Goal: Task Accomplishment & Management: Manage account settings

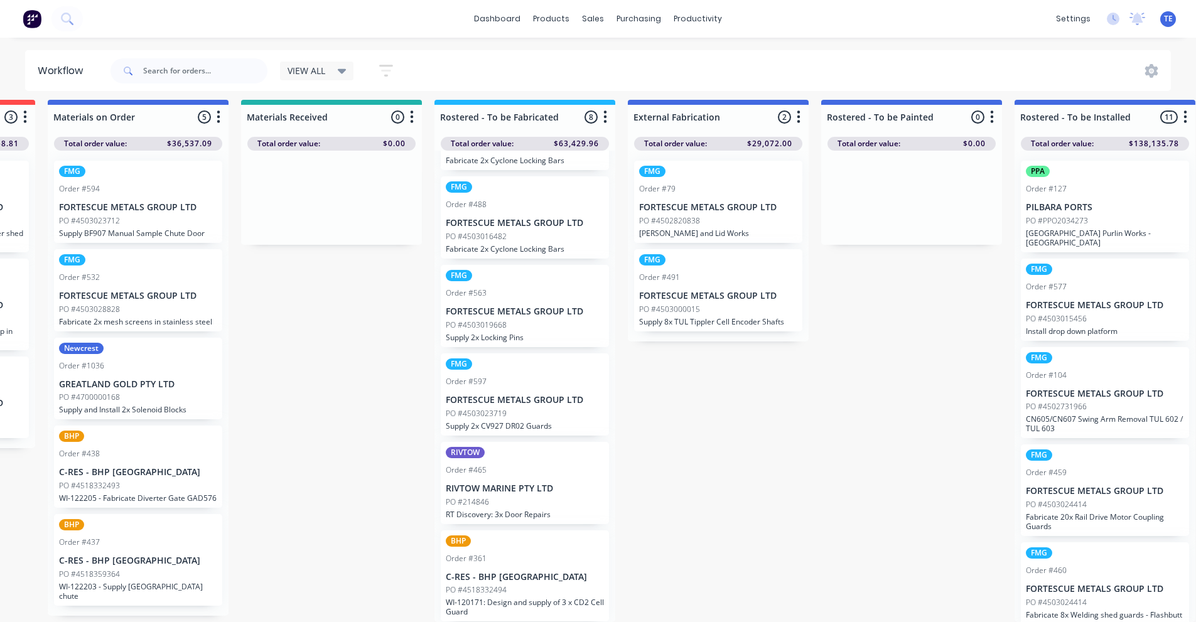
scroll to position [16, 0]
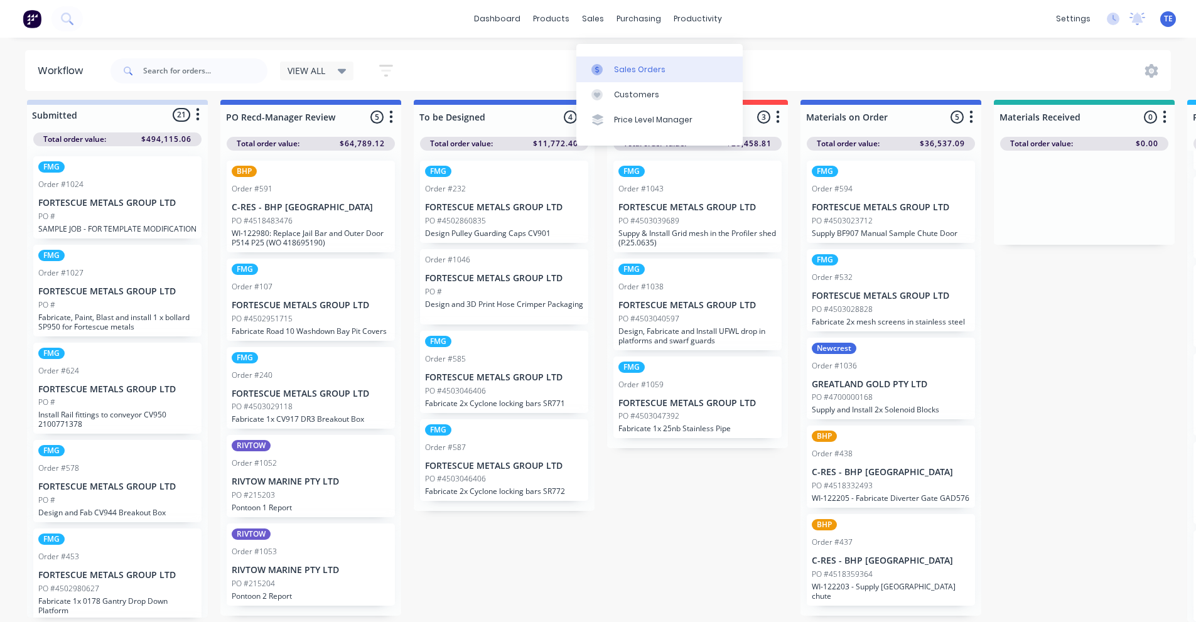
click at [607, 64] on div at bounding box center [601, 69] width 19 height 11
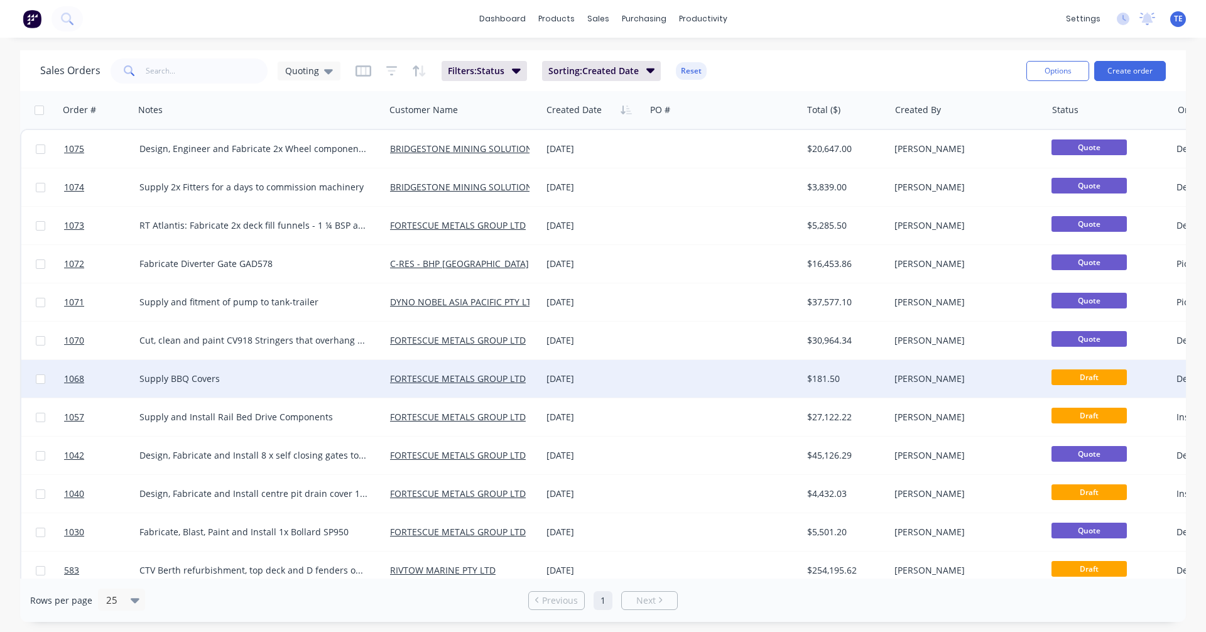
click at [679, 378] on div at bounding box center [723, 379] width 156 height 38
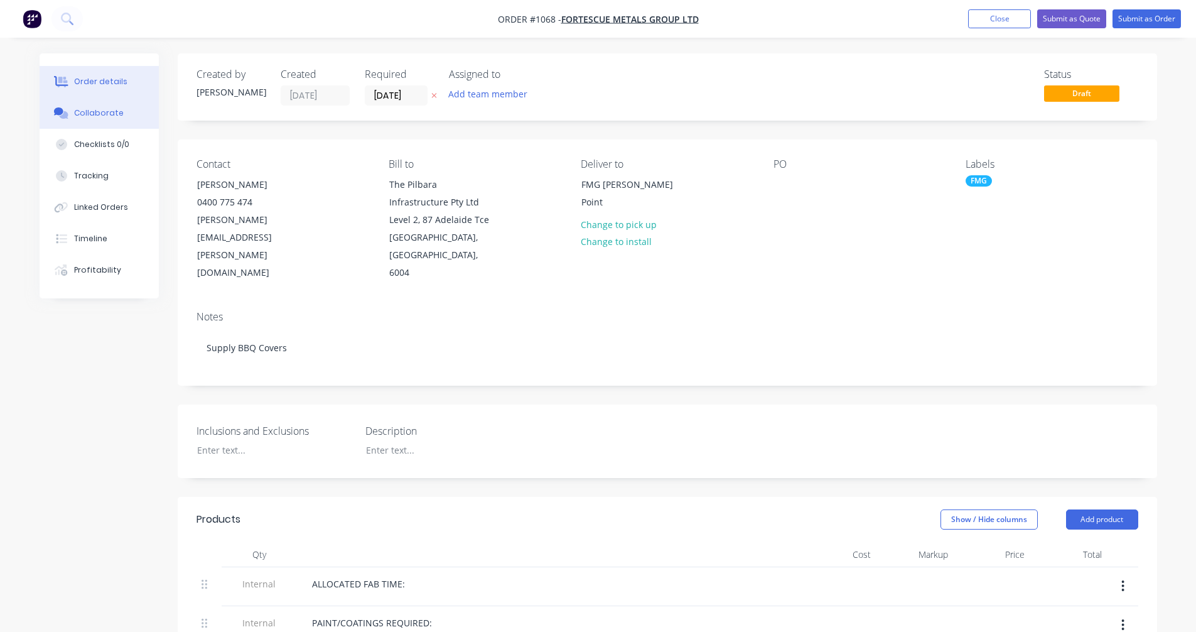
click at [81, 116] on div "Collaborate" at bounding box center [99, 112] width 50 height 11
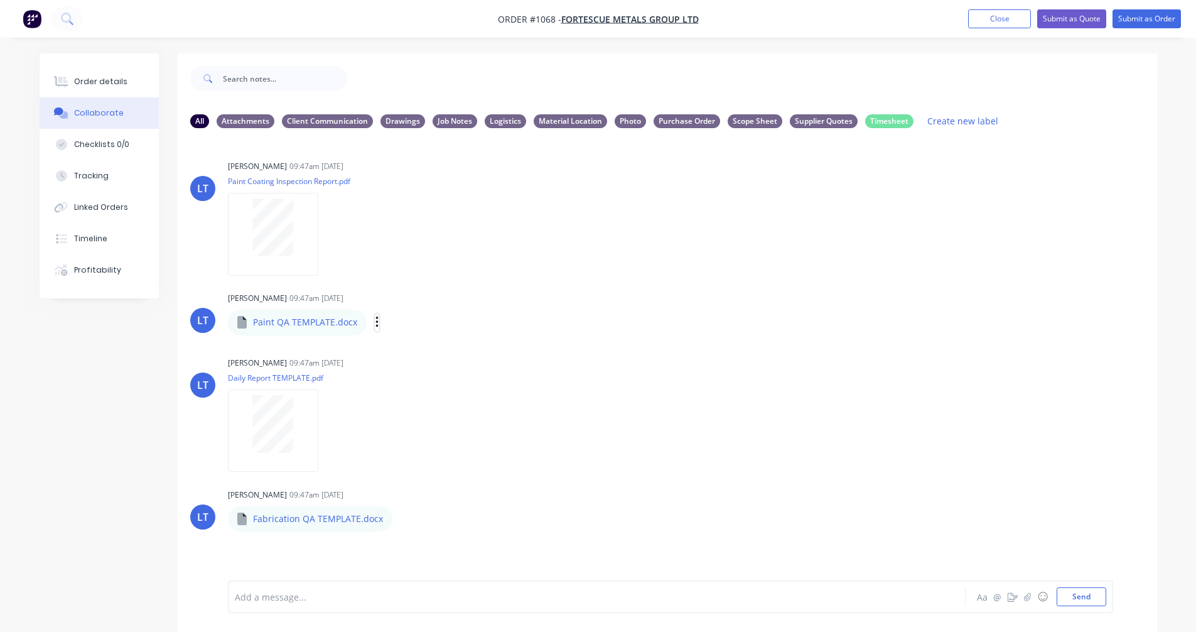
click at [376, 325] on icon "button" at bounding box center [378, 322] width 4 height 14
click at [410, 389] on button "Delete" at bounding box center [459, 384] width 141 height 28
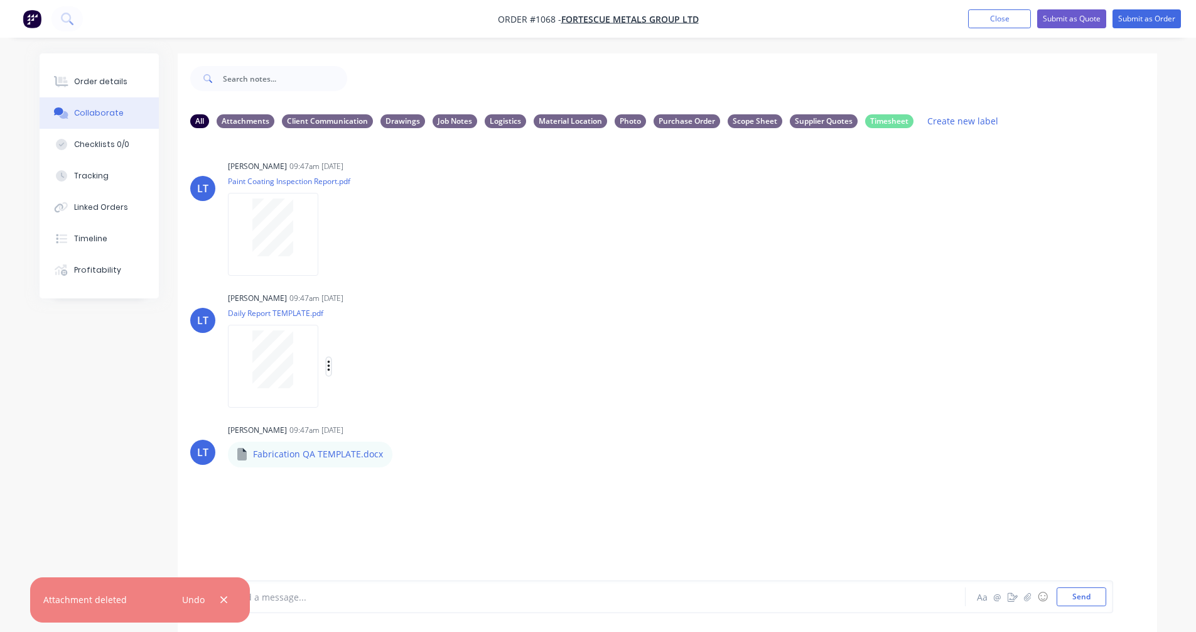
click at [328, 361] on icon "button" at bounding box center [328, 365] width 3 height 11
click at [362, 424] on button "Delete" at bounding box center [410, 428] width 141 height 28
click at [330, 234] on icon "button" at bounding box center [329, 234] width 4 height 14
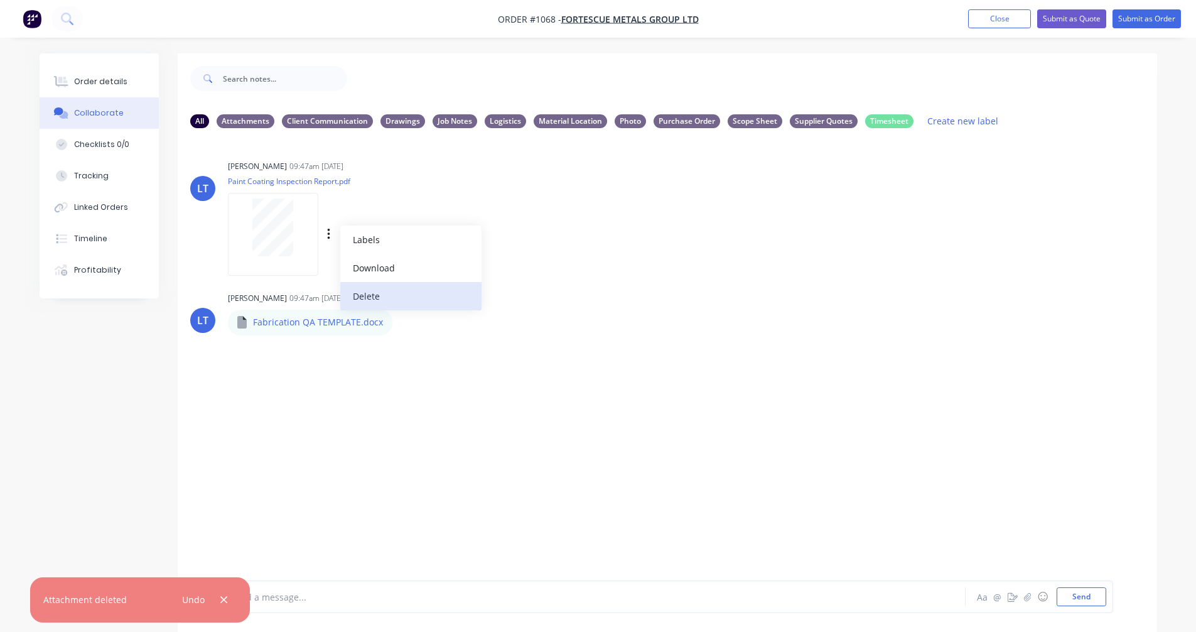
click at [365, 289] on button "Delete" at bounding box center [410, 296] width 141 height 28
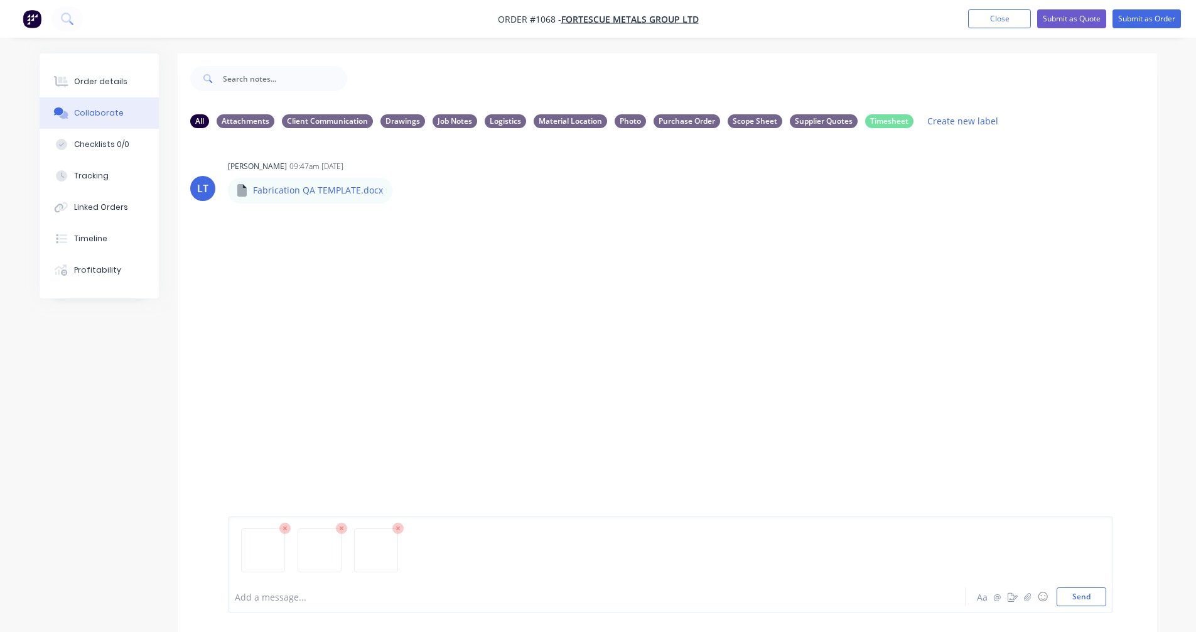
click at [517, 394] on div "All Attachments Client Communication Drawings Job Notes Logistics Material Loca…" at bounding box center [668, 409] width 980 height 611
click at [1078, 598] on button "Send" at bounding box center [1082, 596] width 50 height 19
click at [328, 299] on icon "button" at bounding box center [328, 298] width 3 height 11
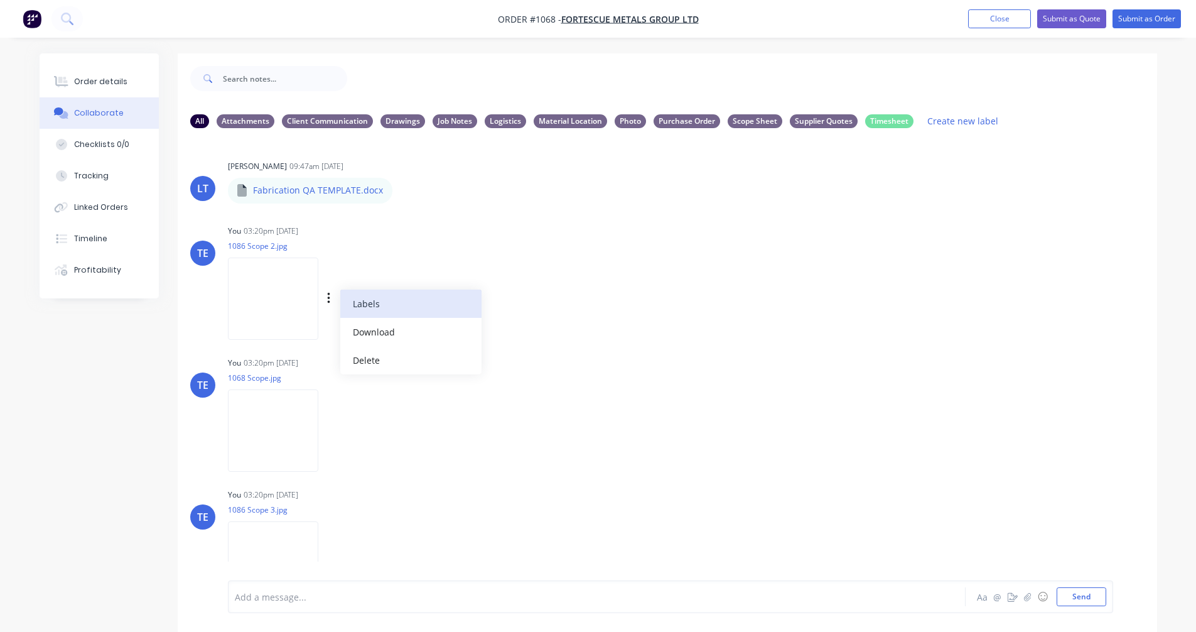
click at [384, 301] on button "Labels" at bounding box center [410, 303] width 141 height 28
click at [774, 404] on div "TE You 03:20pm [DATE] 1068 Scope.jpg Labels Download Delete" at bounding box center [668, 410] width 980 height 113
click at [644, 375] on div "TE You 03:20pm [DATE] 1068 Scope.jpg Labels Download Delete" at bounding box center [668, 410] width 980 height 113
click at [330, 296] on icon "button" at bounding box center [329, 298] width 4 height 14
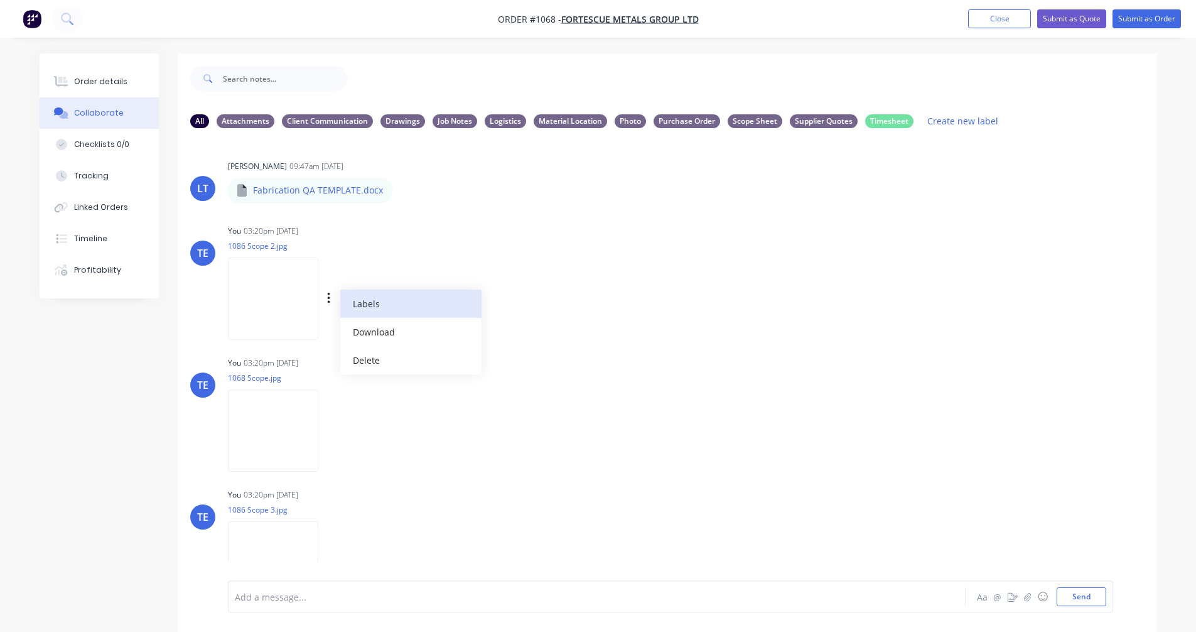
click at [390, 310] on button "Labels" at bounding box center [410, 303] width 141 height 28
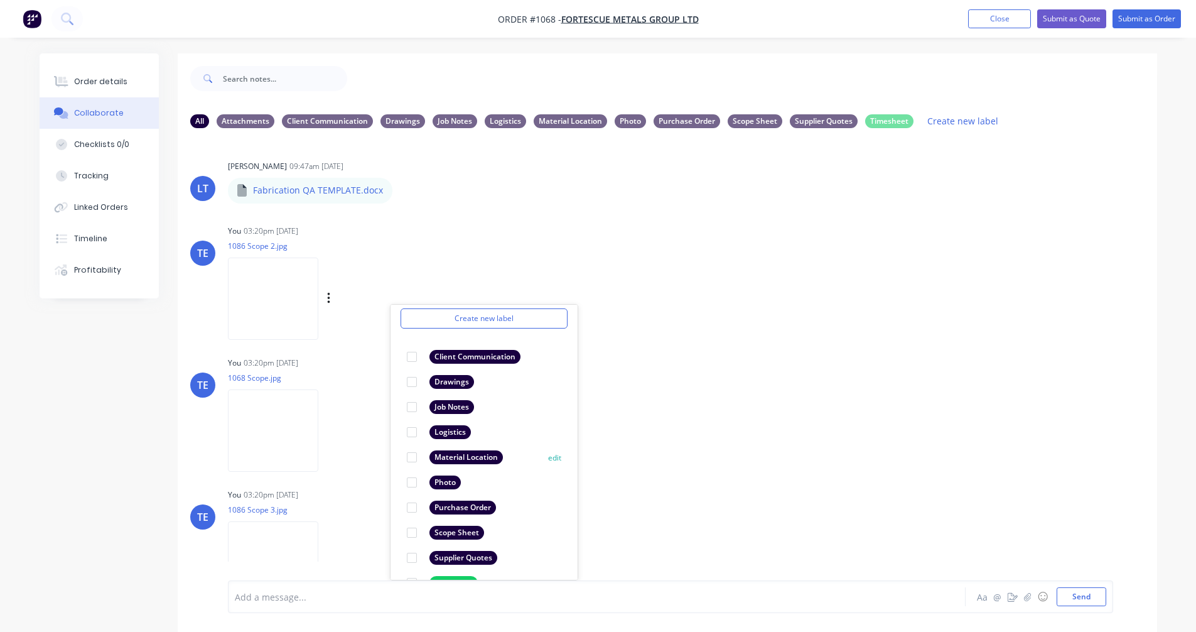
scroll to position [73, 0]
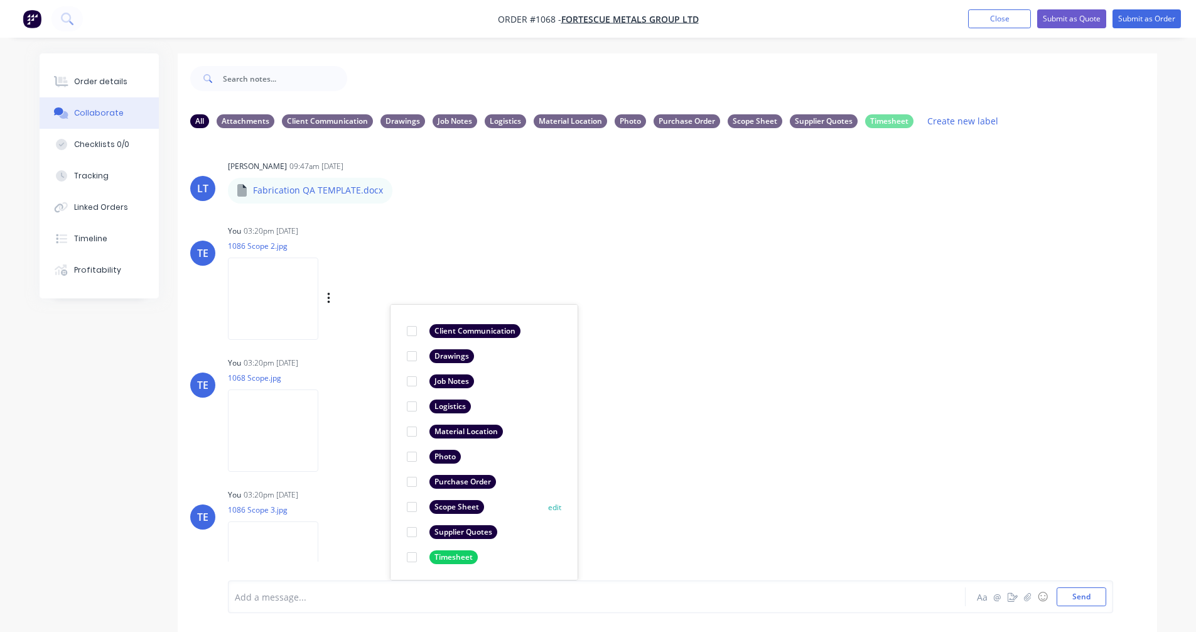
click at [463, 504] on div "Scope Sheet" at bounding box center [457, 507] width 55 height 14
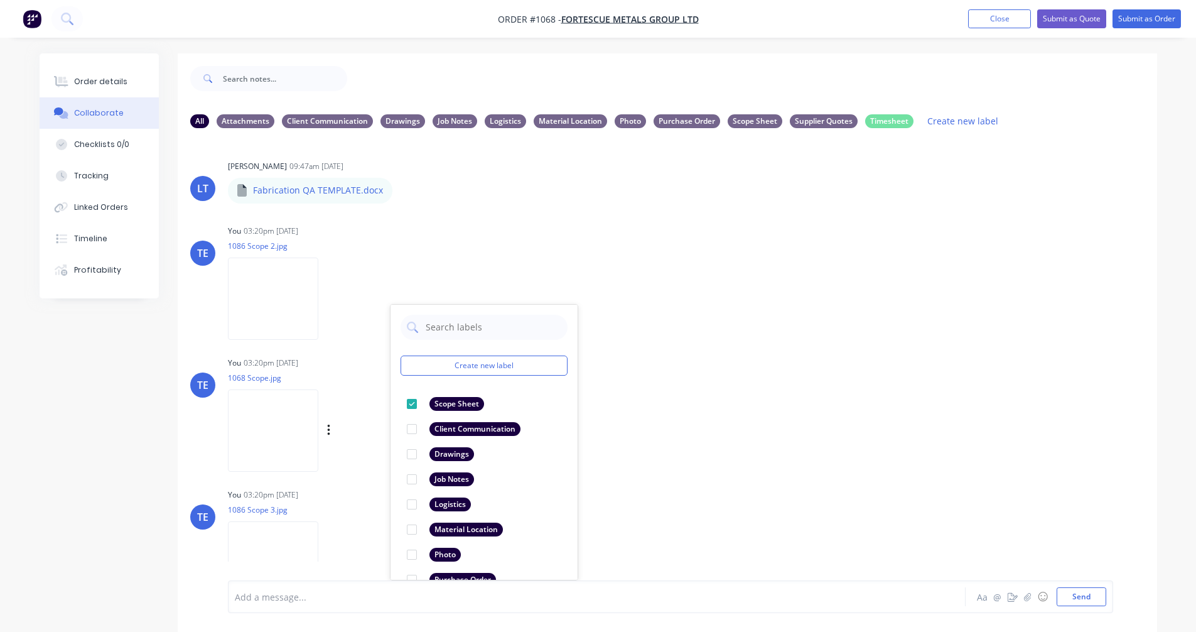
click at [364, 417] on div "Labels Download Delete" at bounding box center [343, 431] width 230 height 94
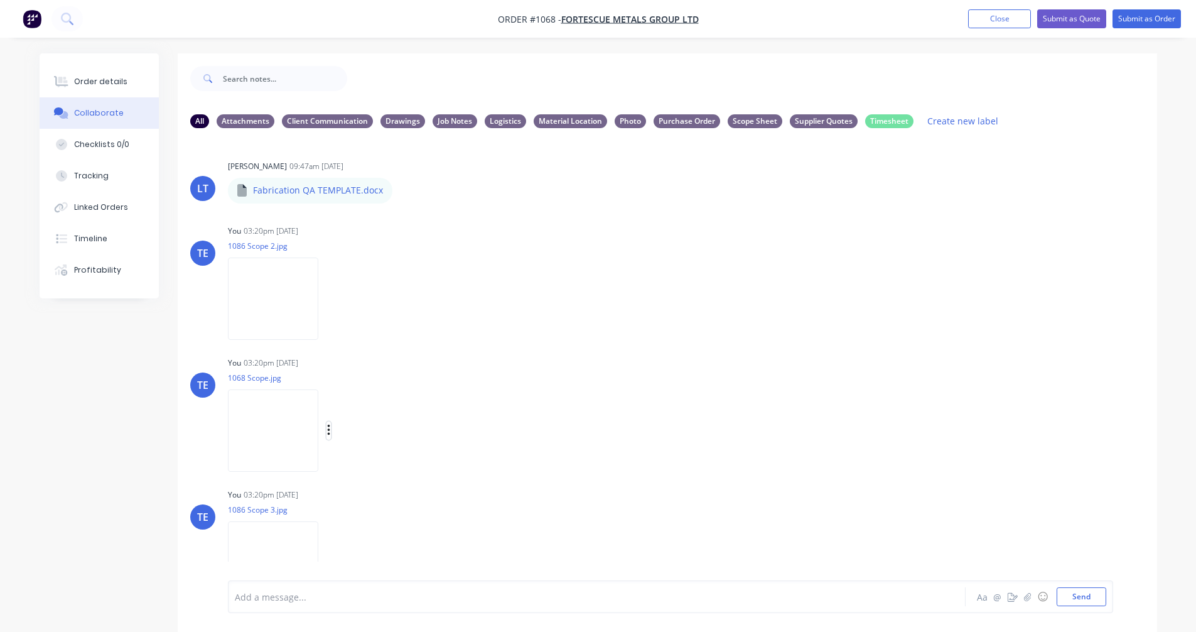
click at [328, 431] on icon "button" at bounding box center [328, 429] width 3 height 11
click at [378, 433] on button "Labels" at bounding box center [410, 435] width 141 height 28
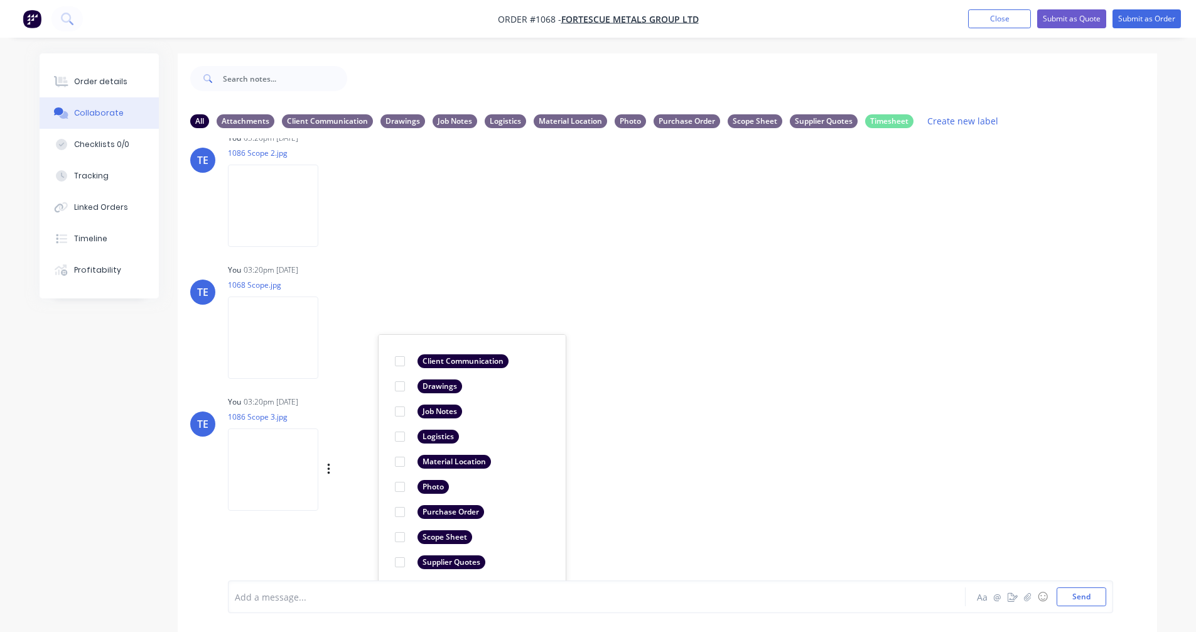
scroll to position [123, 0]
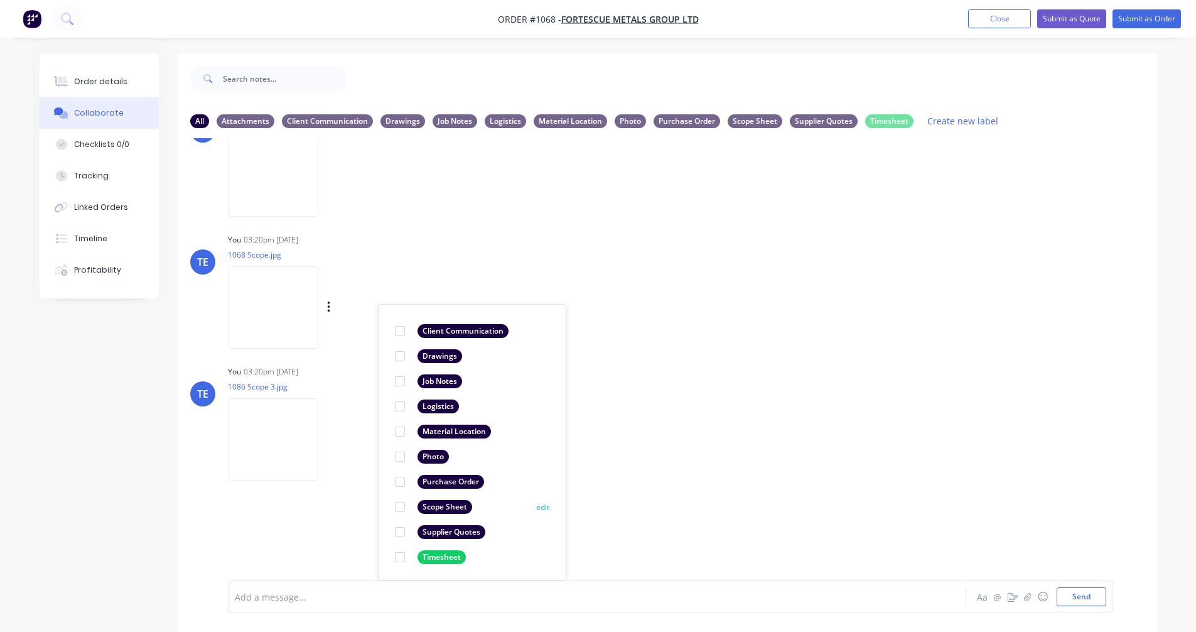
click at [445, 505] on div "Scope Sheet" at bounding box center [445, 507] width 55 height 14
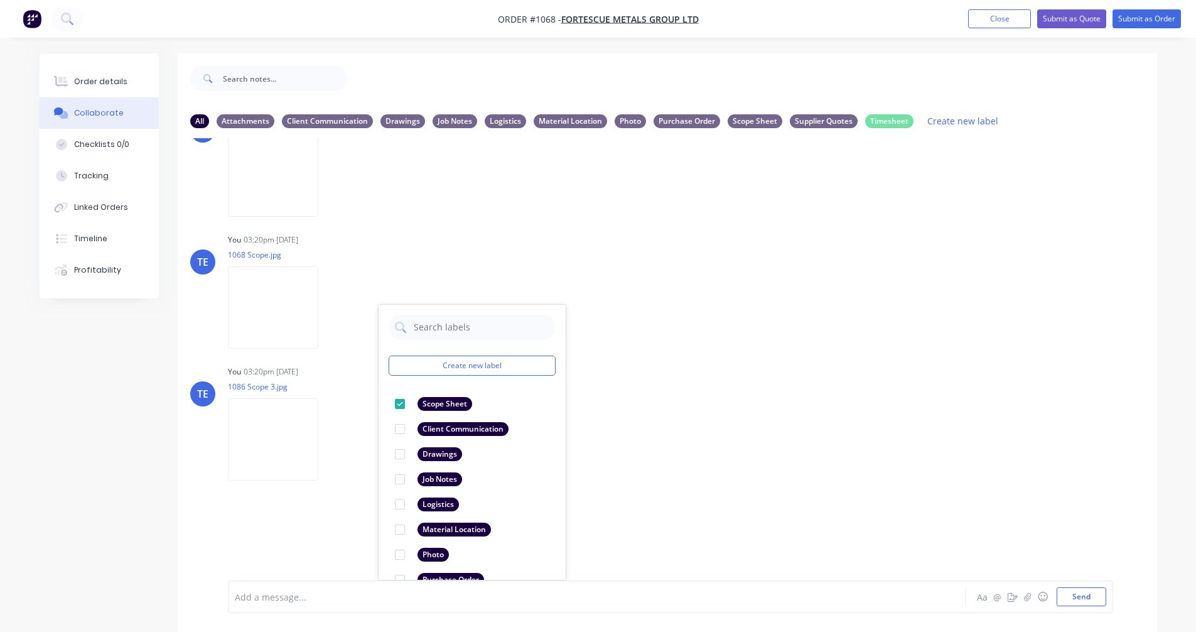
click at [331, 266] on div "Labels Download Delete" at bounding box center [279, 308] width 103 height 94
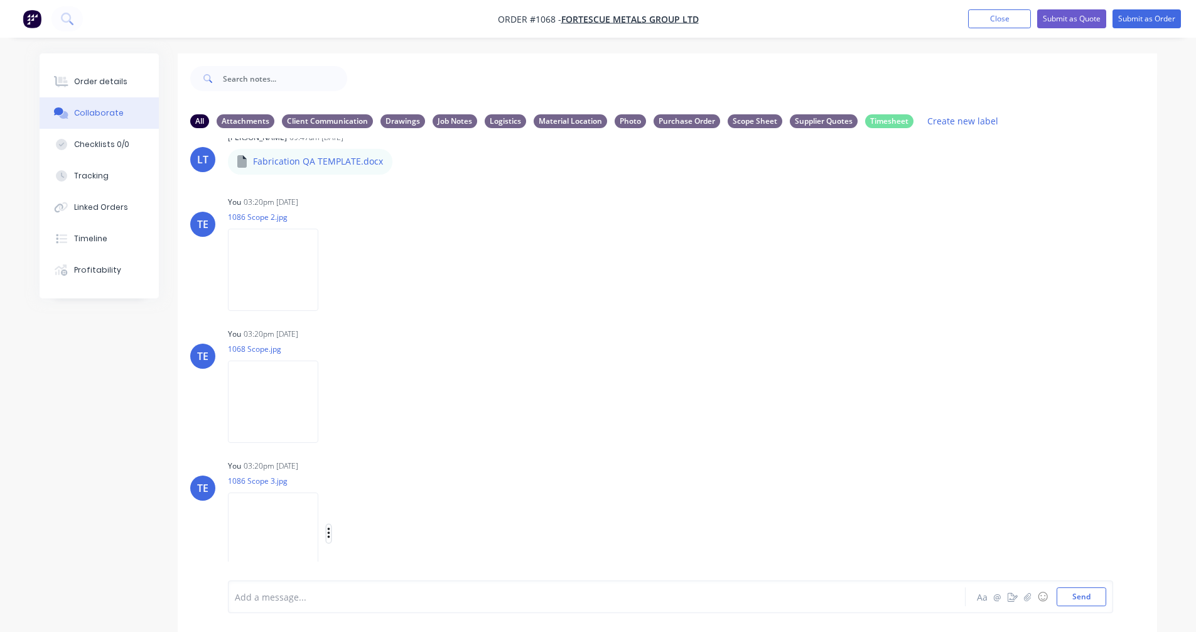
click at [330, 529] on icon "button" at bounding box center [329, 533] width 4 height 14
click at [388, 509] on button "Labels" at bounding box center [410, 506] width 141 height 28
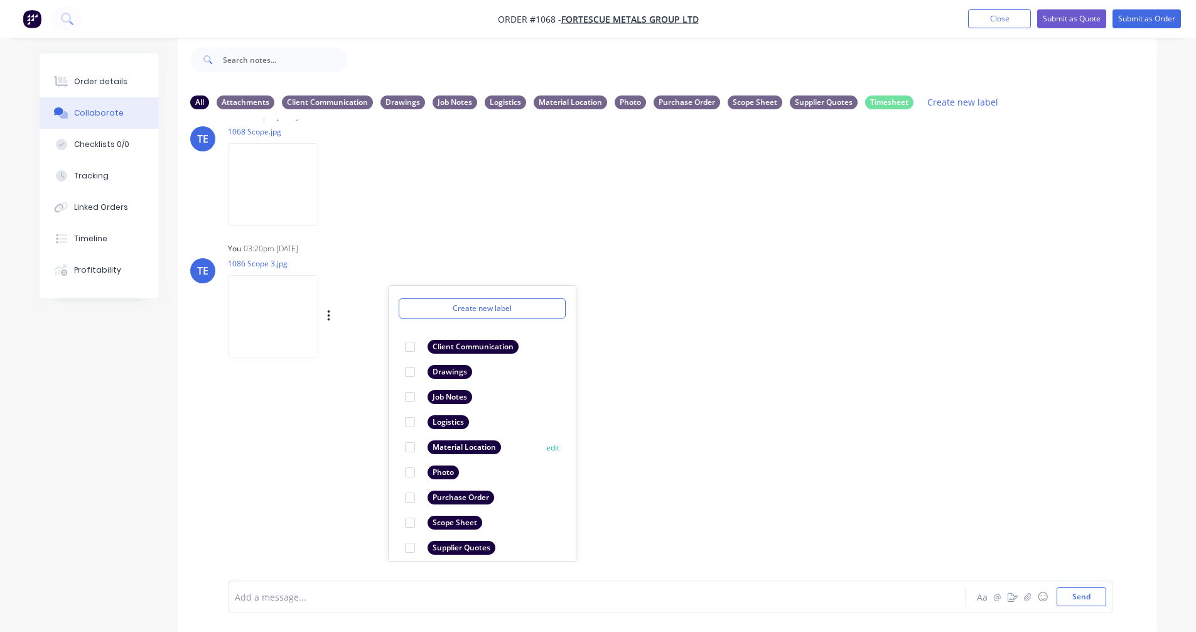
scroll to position [73, 0]
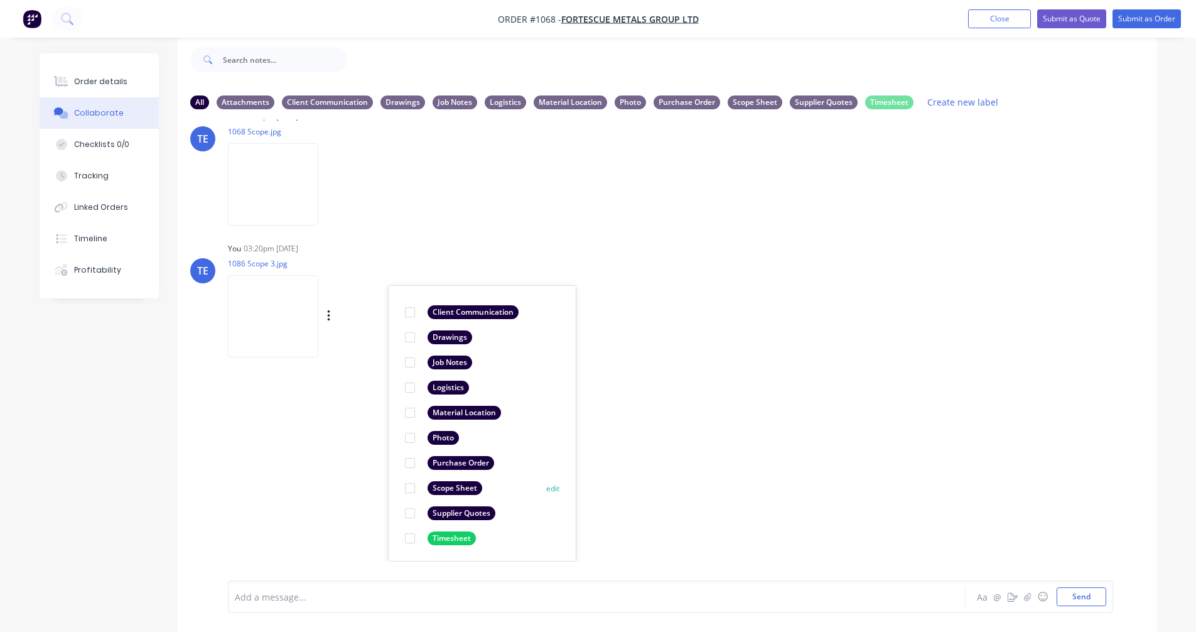
click at [450, 490] on div "Scope Sheet" at bounding box center [455, 488] width 55 height 14
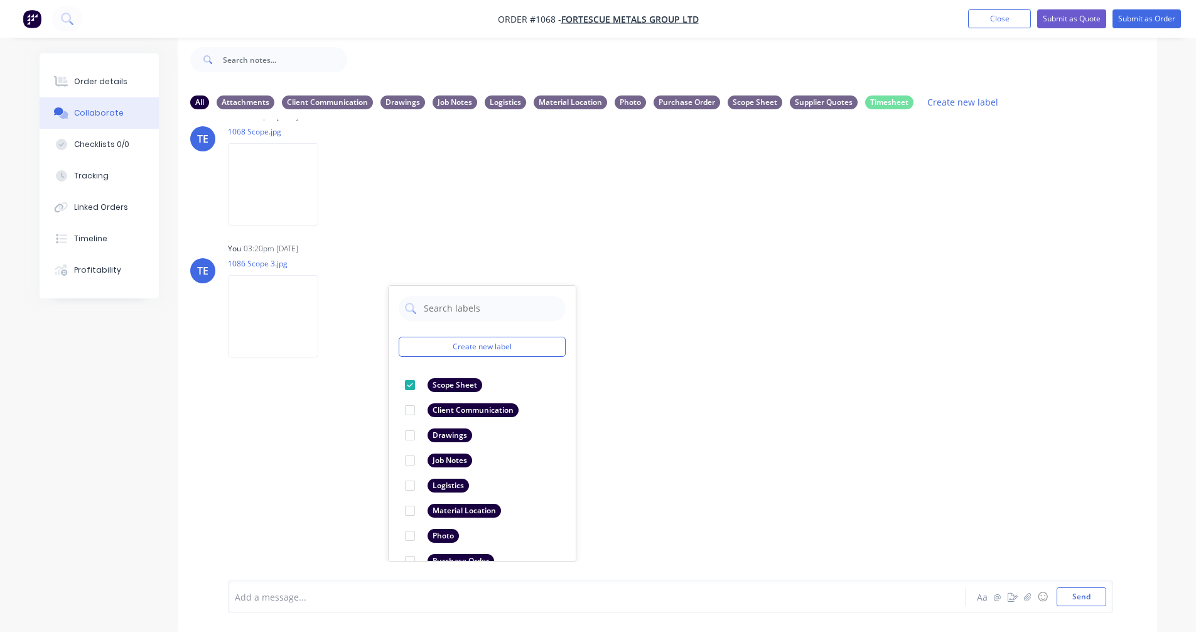
click at [852, 384] on div "LT [PERSON_NAME] 09:47am [DATE] Fabrication QA TEMPLATE.docx Fabrication QA TEM…" at bounding box center [668, 340] width 980 height 442
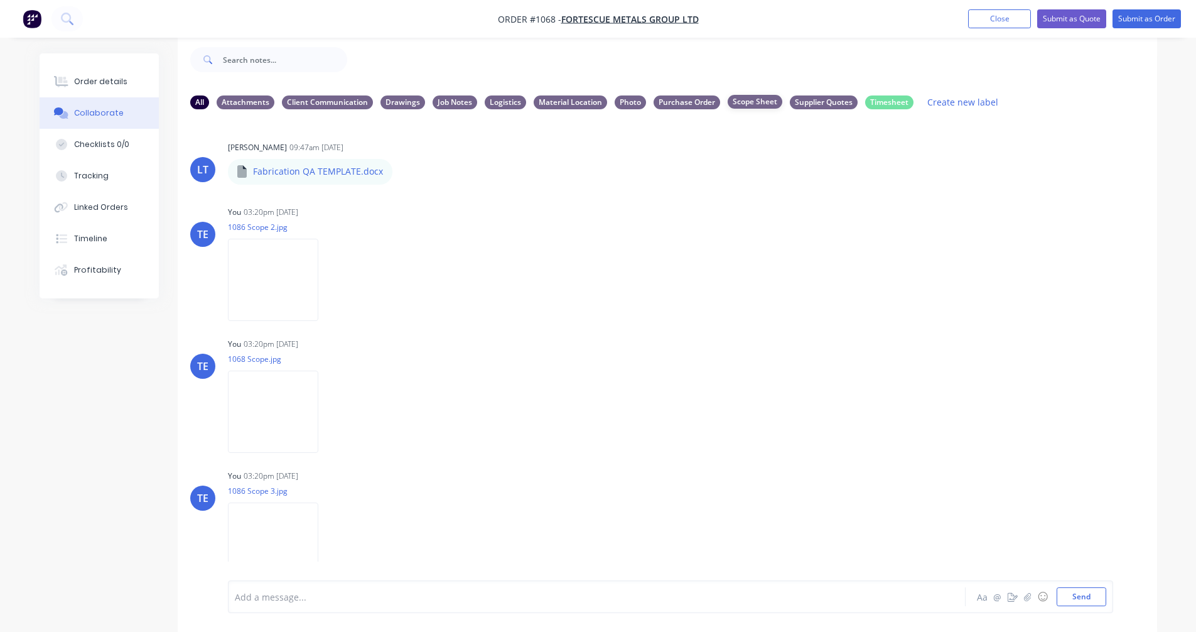
click at [755, 100] on div "Scope Sheet" at bounding box center [755, 102] width 55 height 14
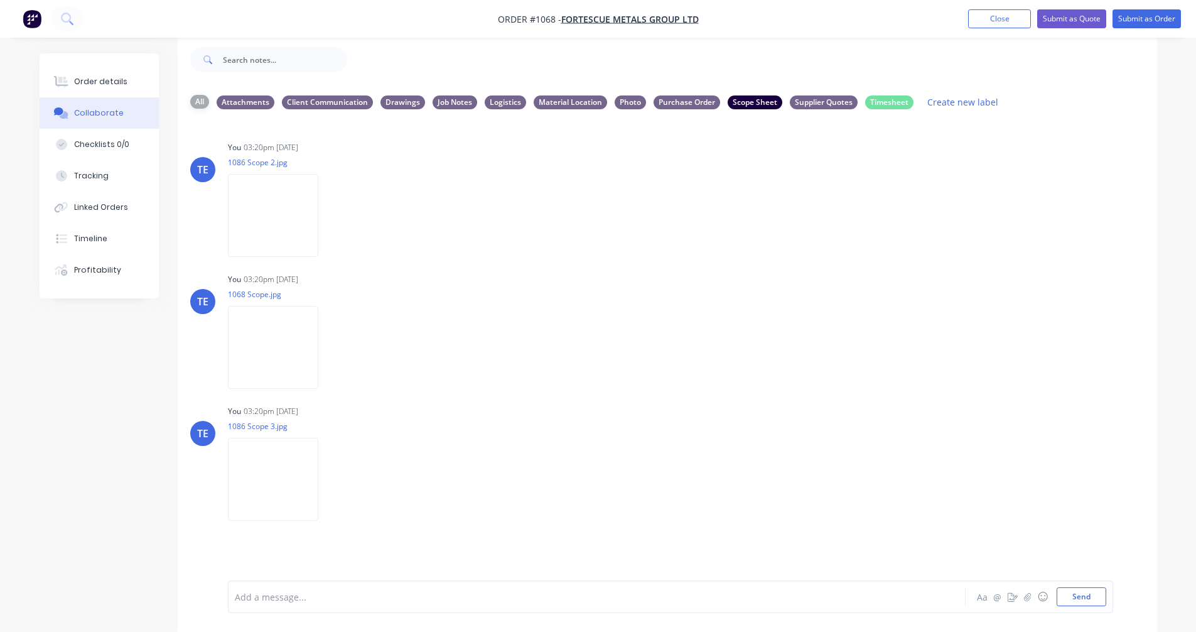
click at [203, 102] on div "All" at bounding box center [199, 102] width 19 height 14
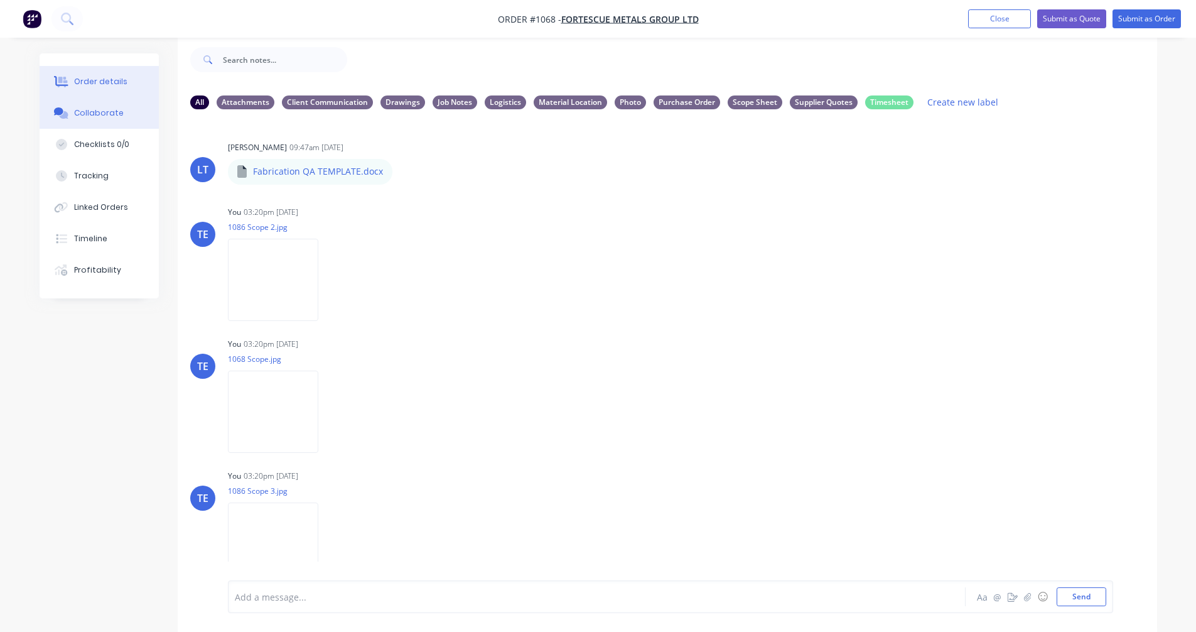
click at [91, 80] on div "Order details" at bounding box center [100, 81] width 53 height 11
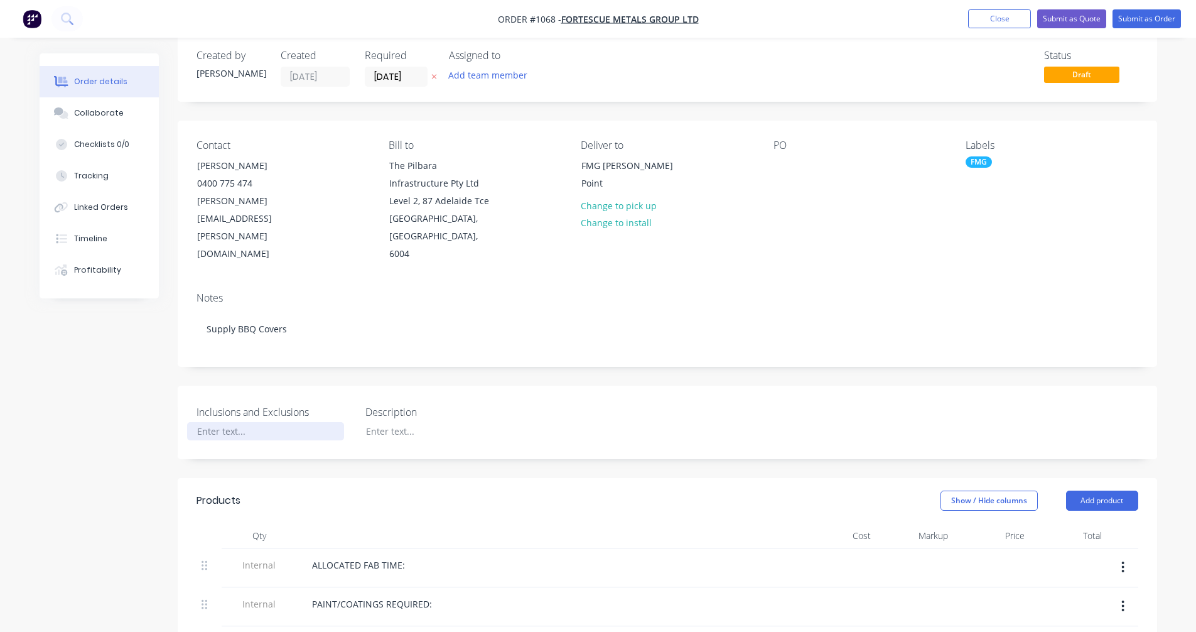
scroll to position [228, 0]
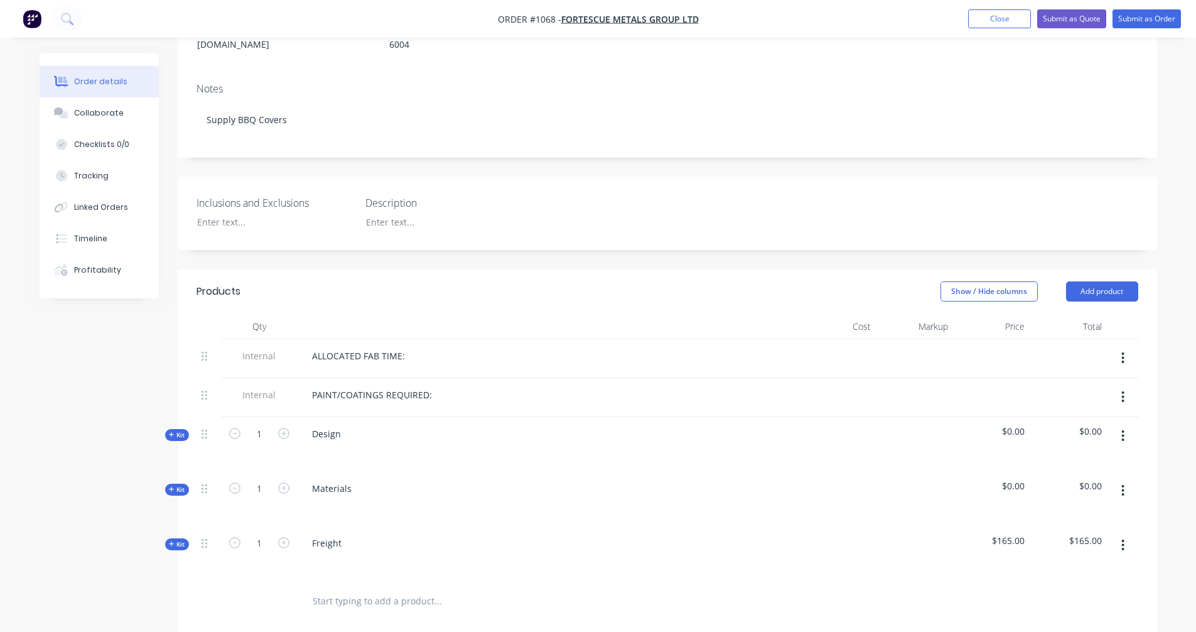
click at [173, 431] on icon at bounding box center [172, 434] width 6 height 6
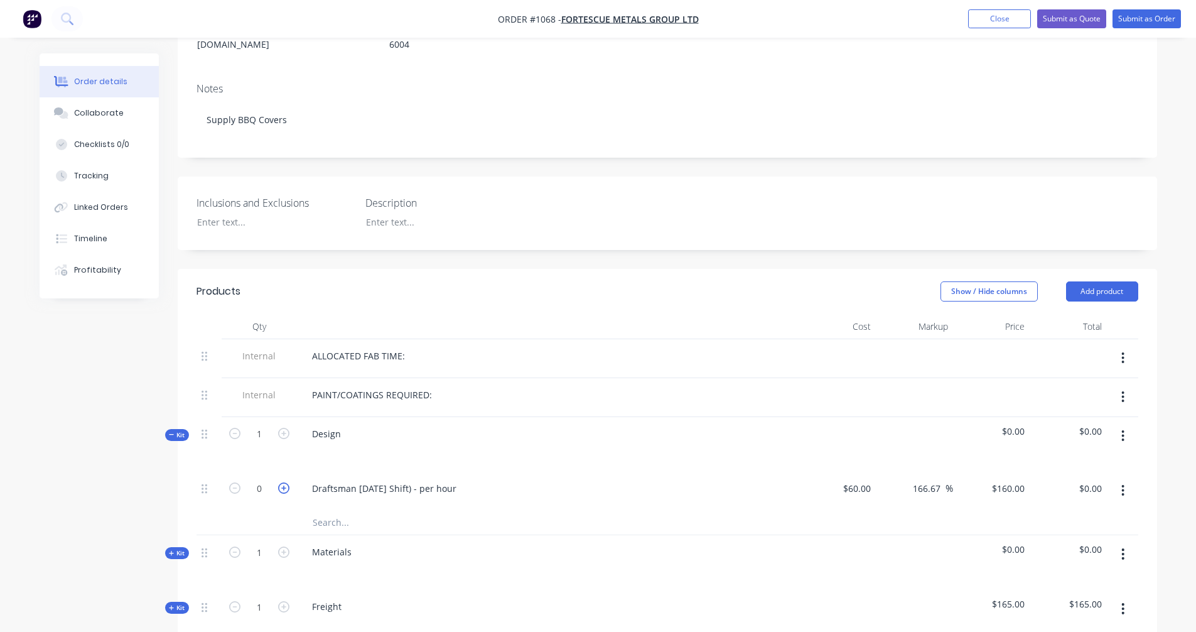
click at [286, 482] on icon "button" at bounding box center [283, 487] width 11 height 11
type input "1"
type input "$160.00"
click at [286, 482] on icon "button" at bounding box center [283, 487] width 11 height 11
type input "2"
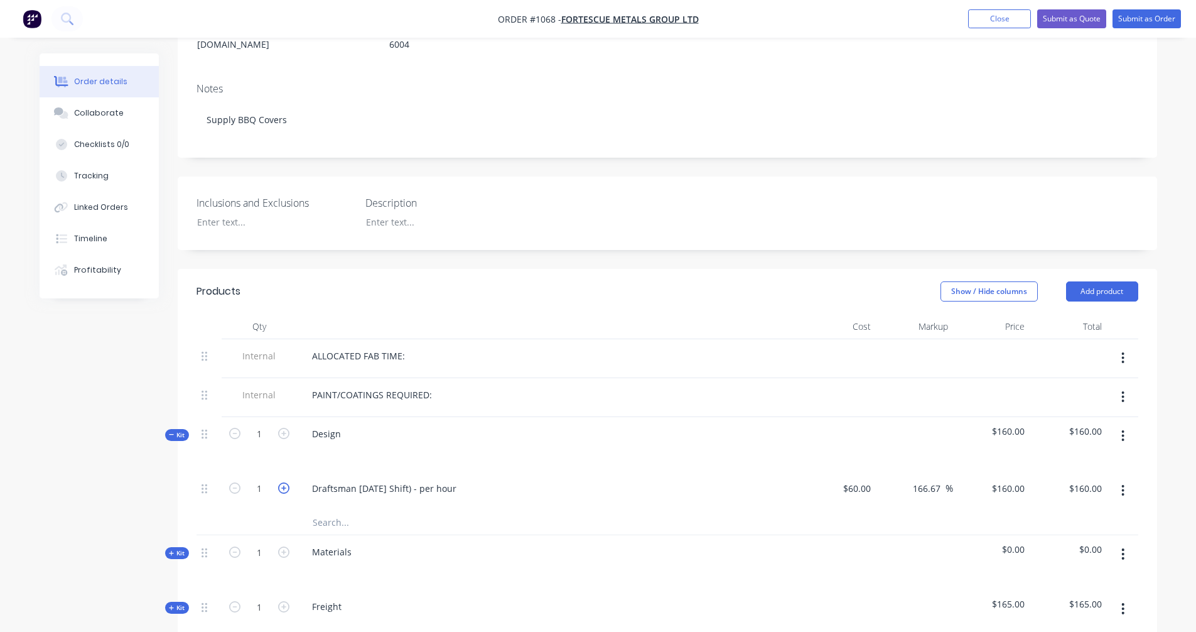
type input "$320.00"
click at [178, 430] on span "Kit" at bounding box center [177, 434] width 16 height 9
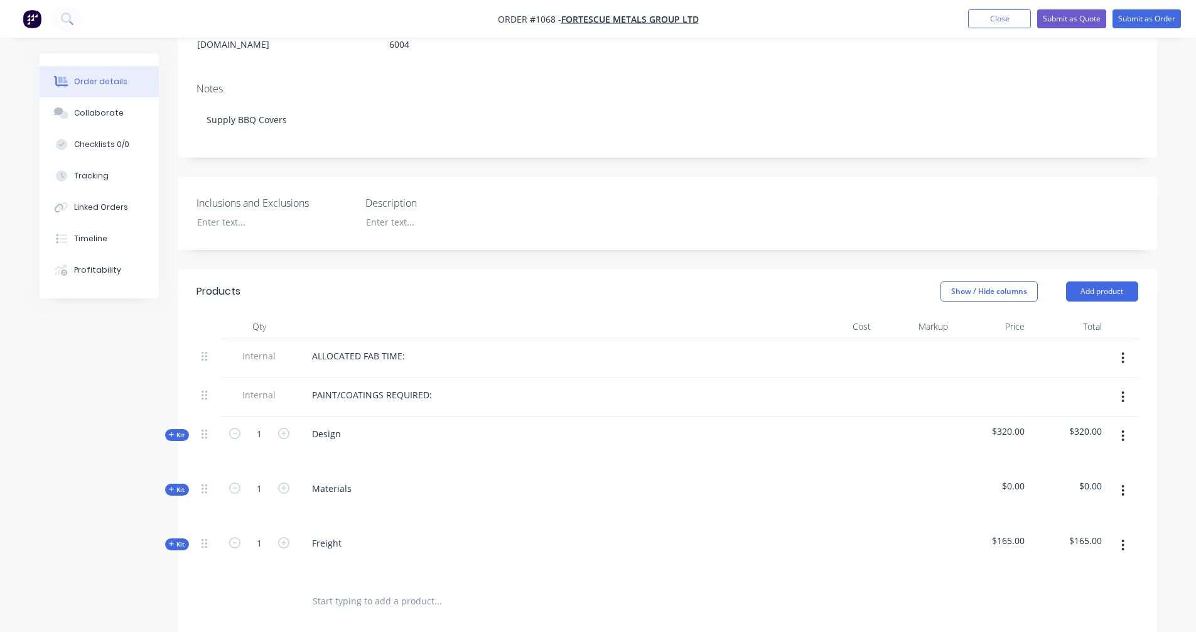
click at [174, 486] on icon at bounding box center [172, 489] width 6 height 6
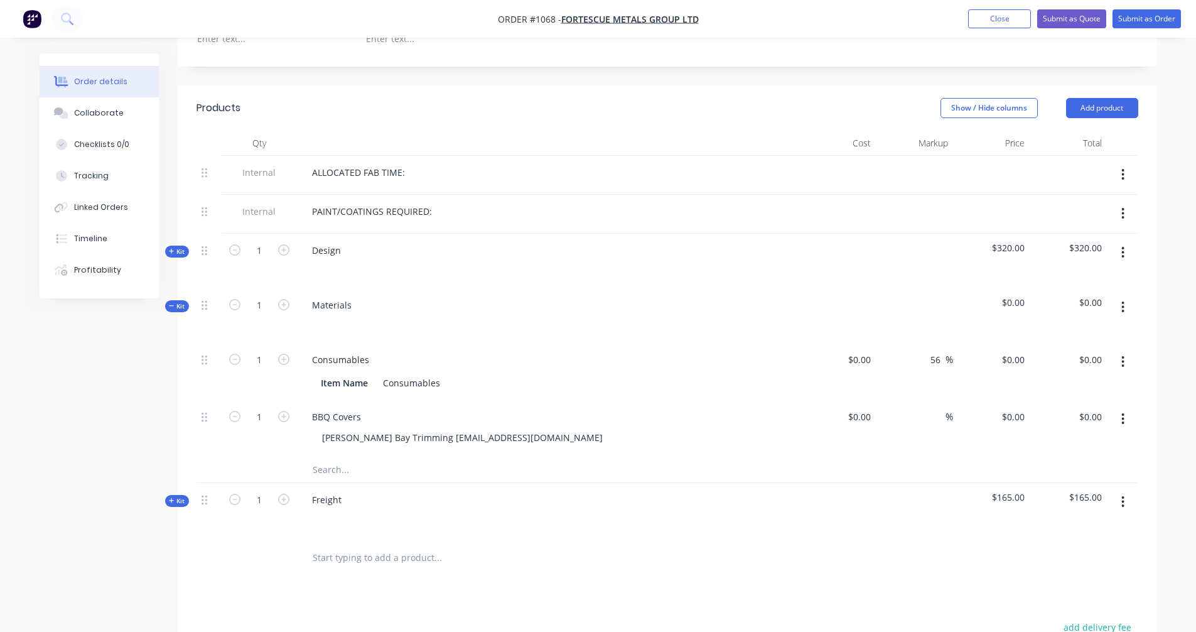
scroll to position [438, 0]
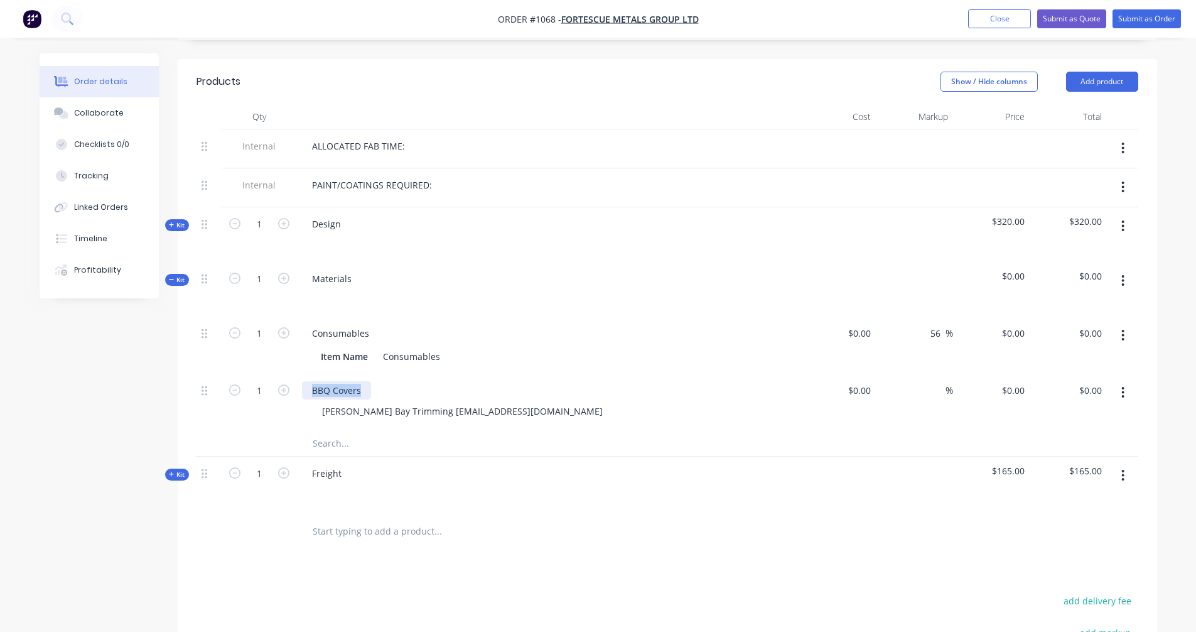
drag, startPoint x: 362, startPoint y: 374, endPoint x: 300, endPoint y: 378, distance: 61.7
click at [300, 378] on div "BBQ Covers [PERSON_NAME] Bay Trimming [EMAIL_ADDRESS][DOMAIN_NAME]" at bounding box center [548, 402] width 502 height 57
drag, startPoint x: 564, startPoint y: 394, endPoint x: 234, endPoint y: 387, distance: 329.7
click at [234, 387] on div "1 [PERSON_NAME] Quote [PERSON_NAME] Bay Trimming [EMAIL_ADDRESS][DOMAIN_NAME] $…" at bounding box center [668, 402] width 942 height 57
click at [252, 431] on div at bounding box center [259, 443] width 75 height 25
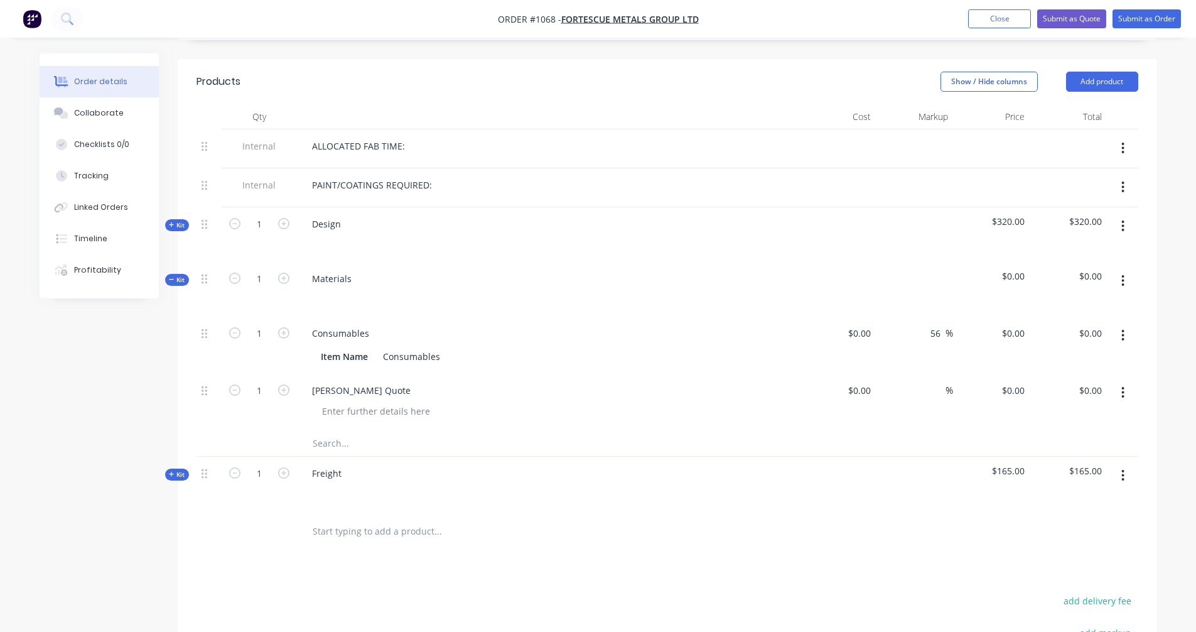
click at [332, 431] on input "text" at bounding box center [437, 443] width 251 height 25
type input "UES Quote"
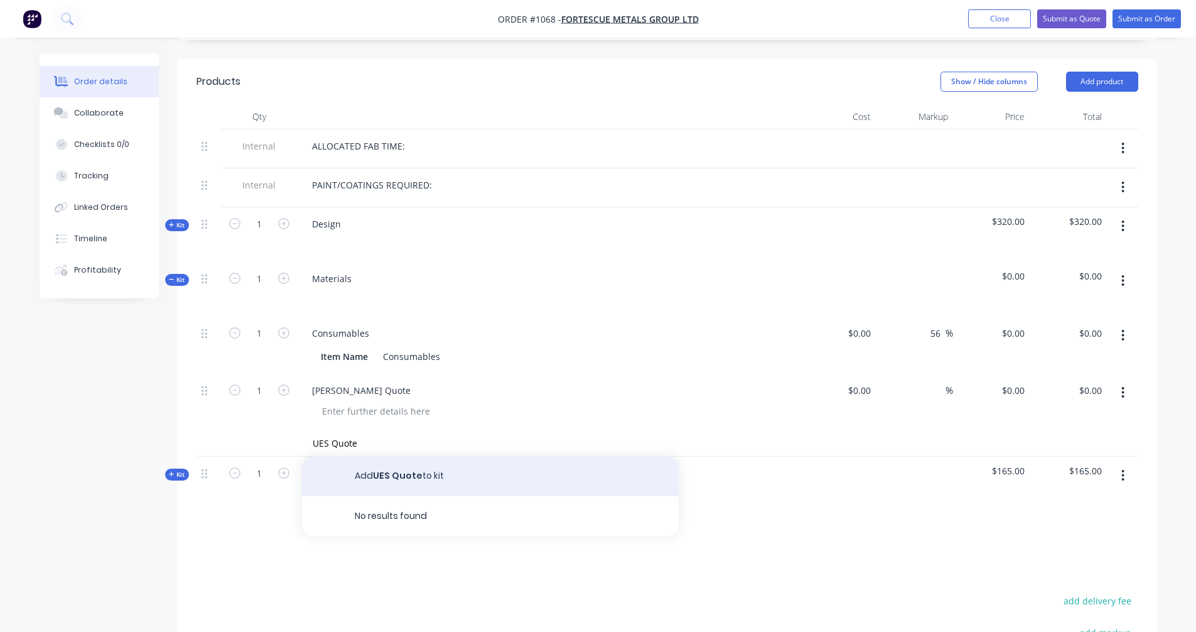
click at [386, 456] on button "Add UES Quote to kit" at bounding box center [490, 476] width 377 height 40
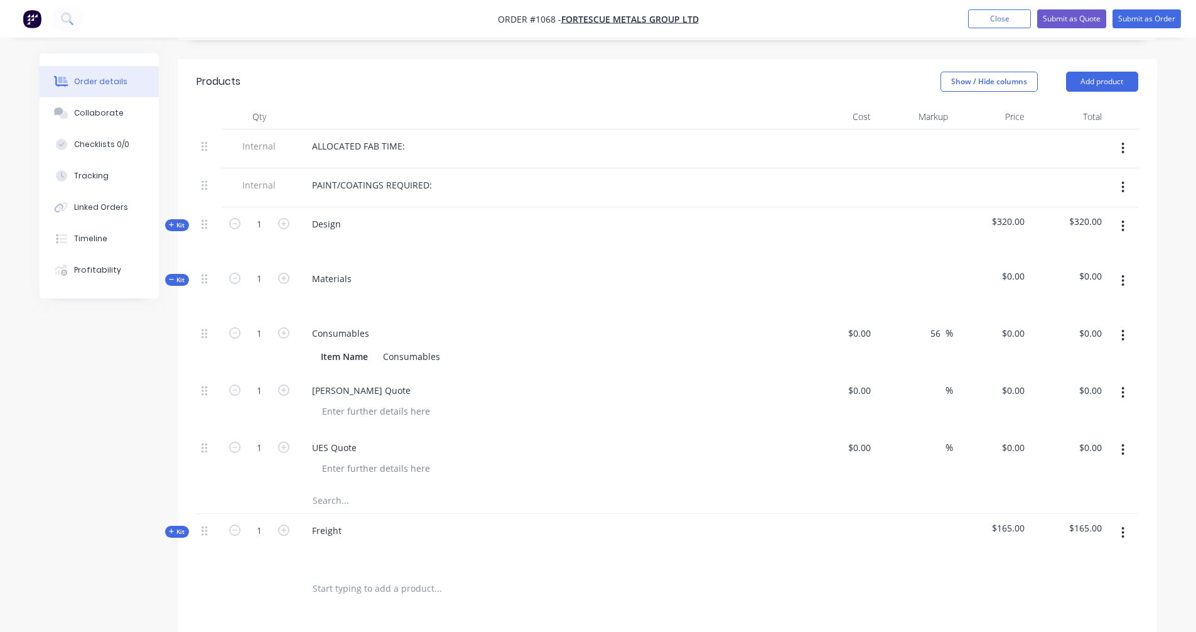
click at [333, 488] on input "text" at bounding box center [437, 500] width 251 height 25
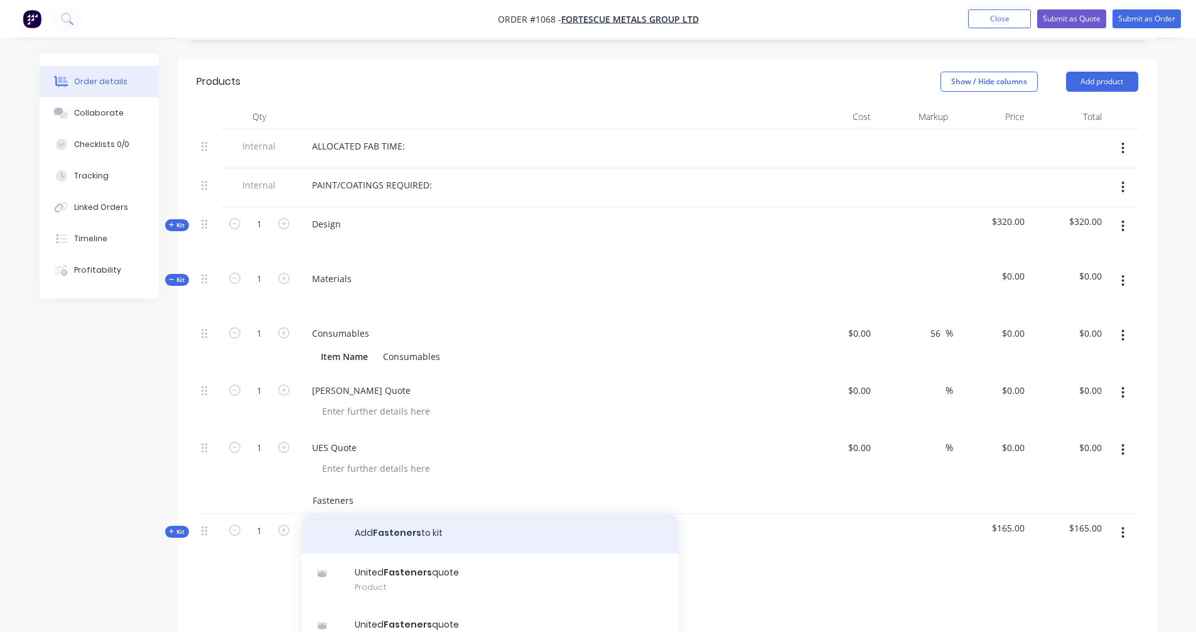
type input "Fasteners"
click at [439, 513] on button "Add Fasteners to kit" at bounding box center [490, 533] width 377 height 40
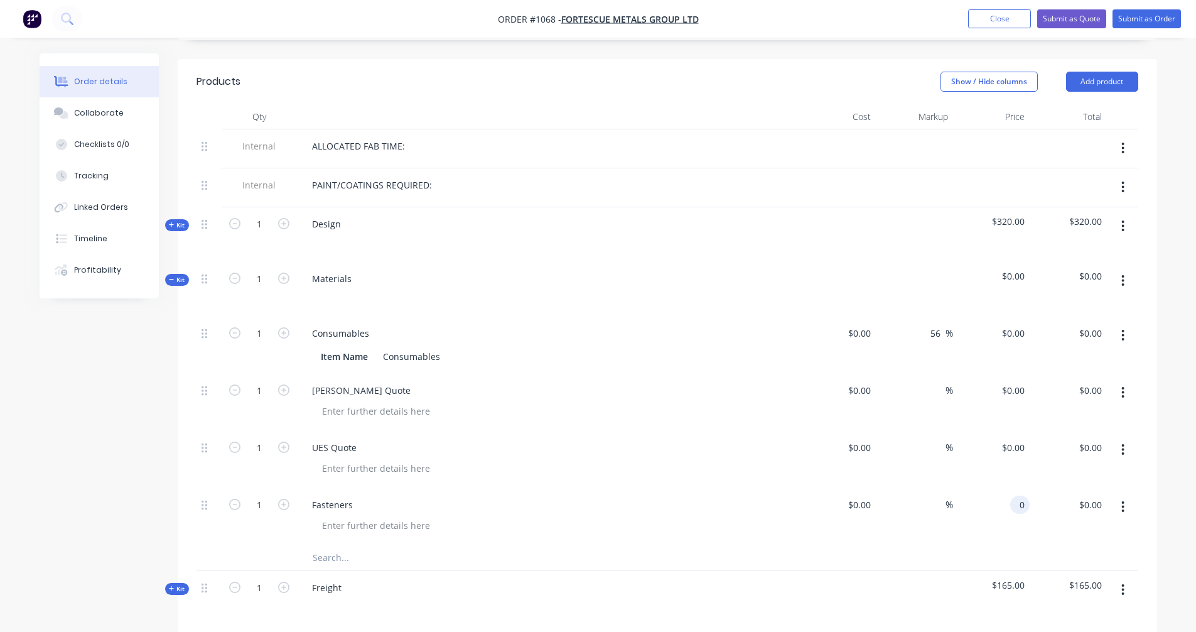
click at [1001, 488] on div "0 0" at bounding box center [991, 516] width 77 height 57
type input "50"
type input "$50.00"
click at [857, 493] on div at bounding box center [837, 516] width 77 height 57
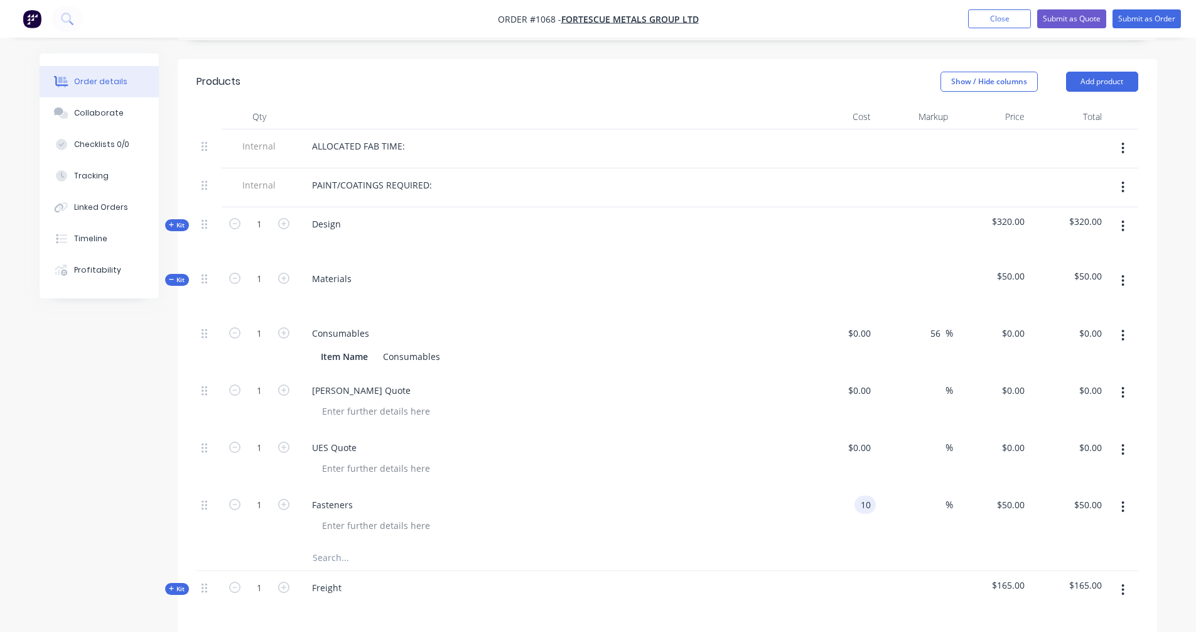
type input "$10.00"
click at [804, 514] on div "$10.00 $10.00" at bounding box center [837, 516] width 77 height 57
click at [334, 545] on input "text" at bounding box center [437, 557] width 251 height 25
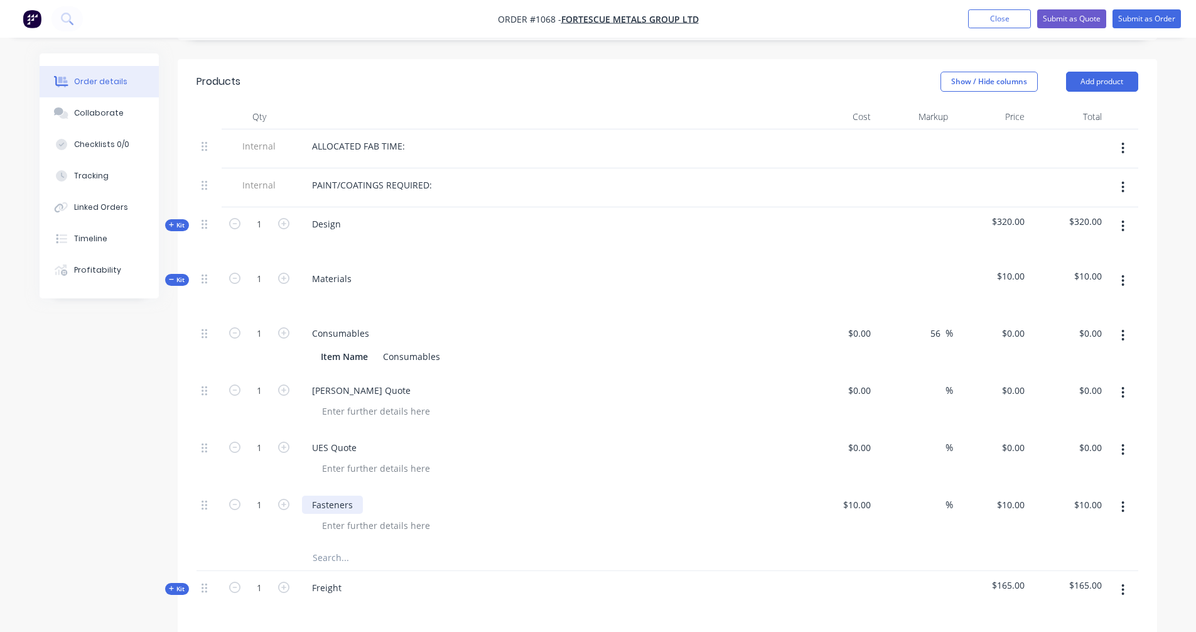
click at [353, 495] on div "Fasteners" at bounding box center [332, 504] width 61 height 18
click at [414, 545] on input "text" at bounding box center [437, 557] width 251 height 25
click at [175, 275] on span "Kit" at bounding box center [177, 279] width 16 height 9
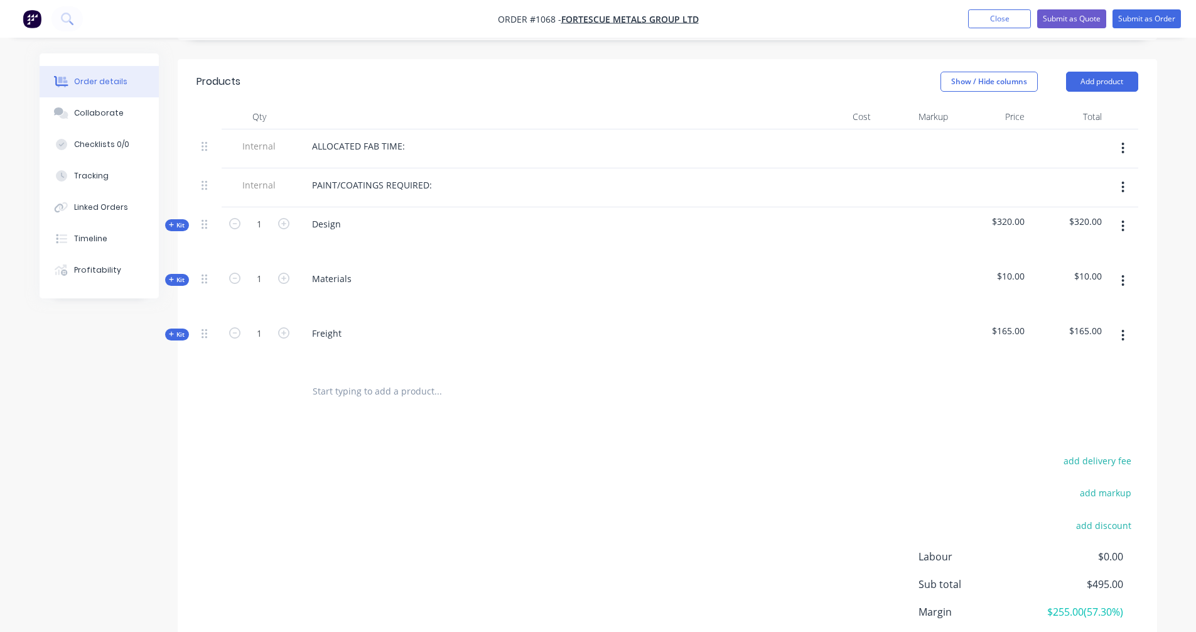
click at [355, 379] on input "text" at bounding box center [437, 391] width 251 height 25
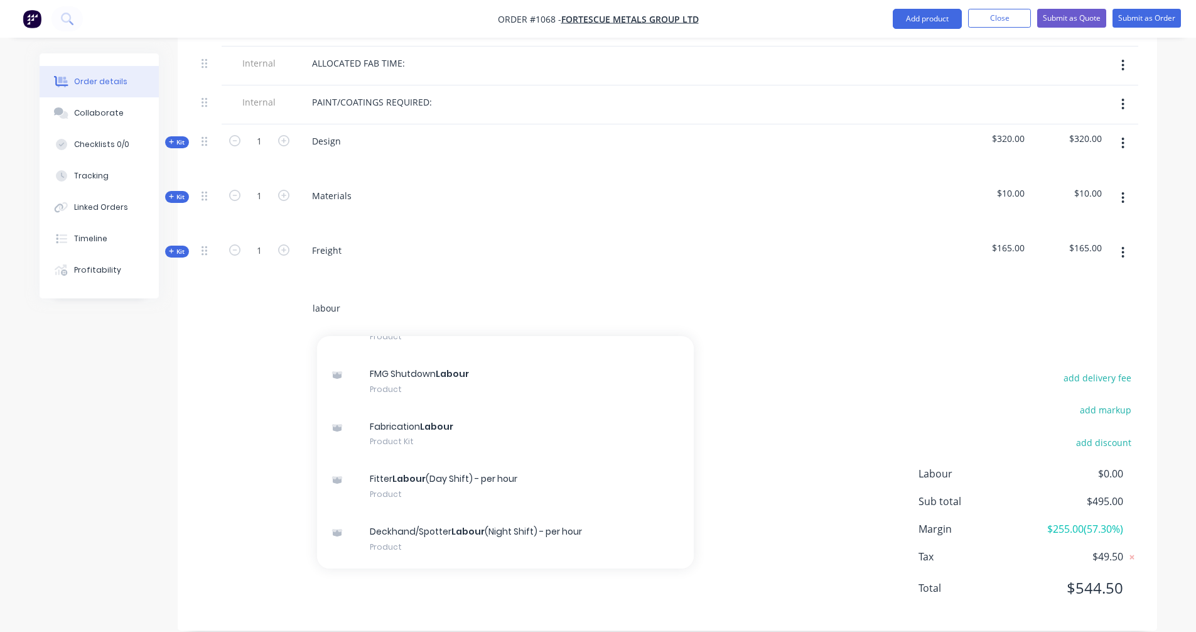
scroll to position [4338, 0]
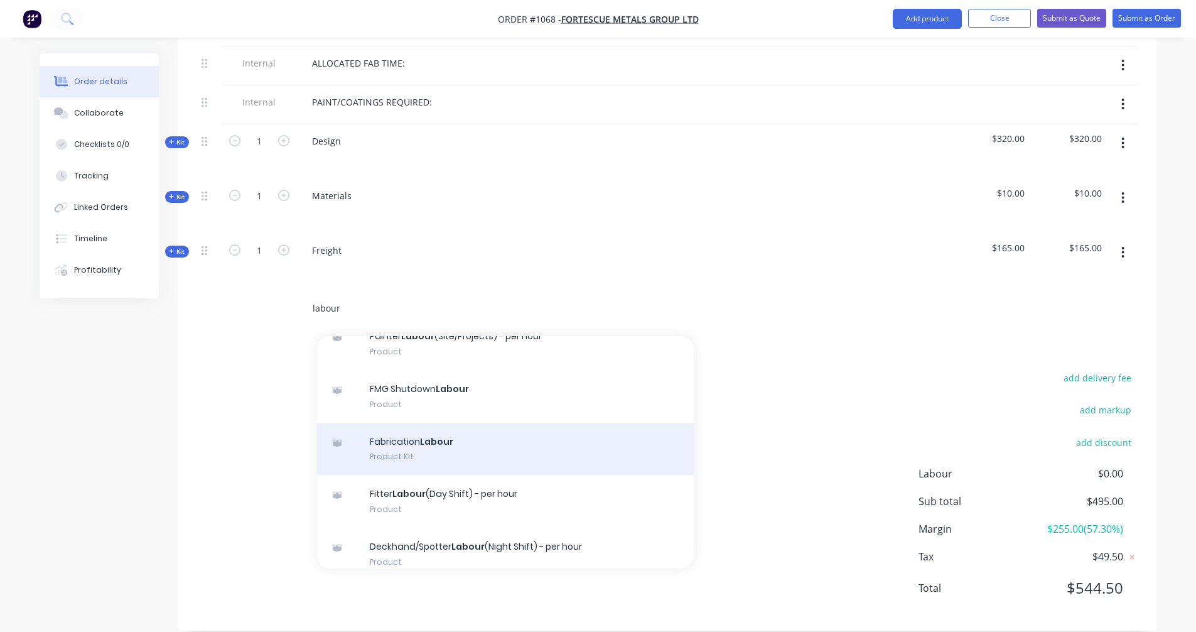
type input "labour"
click at [508, 435] on div "Fabrication Labour Product Kit" at bounding box center [505, 449] width 377 height 53
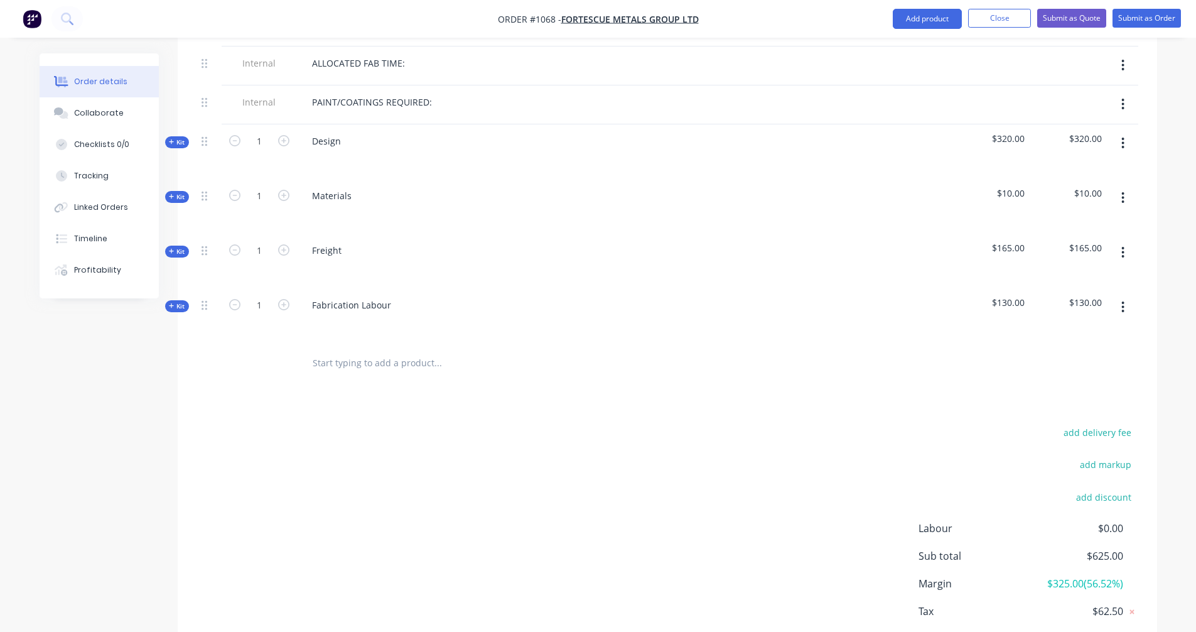
click at [173, 303] on icon at bounding box center [172, 306] width 6 height 6
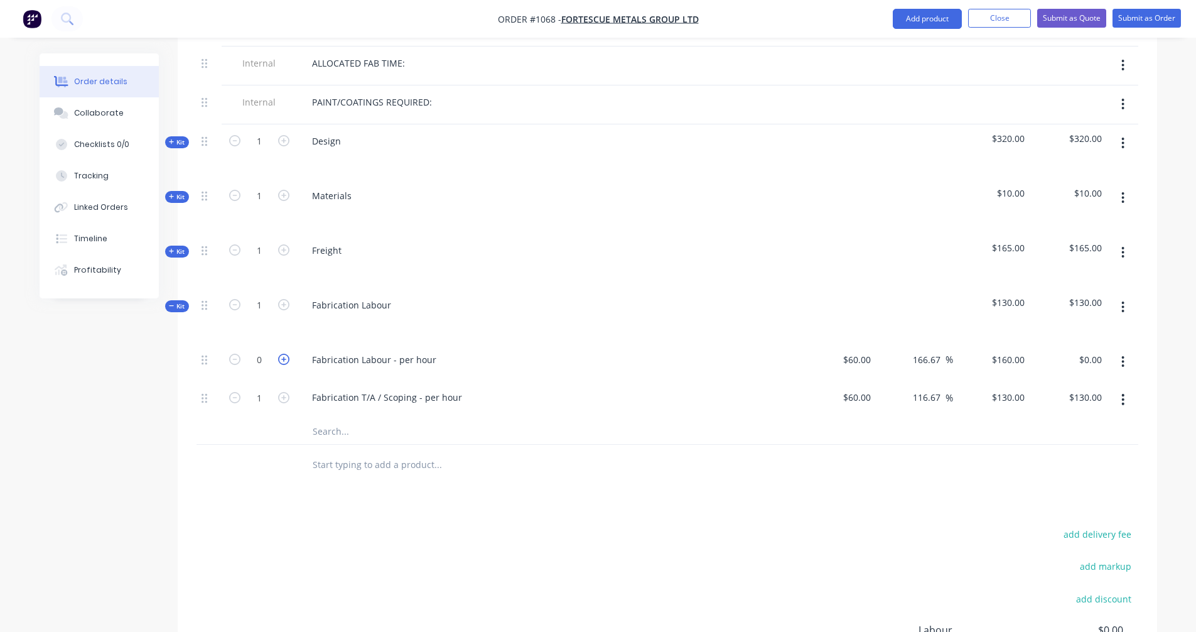
click at [283, 354] on icon "button" at bounding box center [283, 359] width 11 height 11
type input "1"
type input "$160.00"
click at [283, 354] on icon "button" at bounding box center [283, 359] width 11 height 11
type input "2"
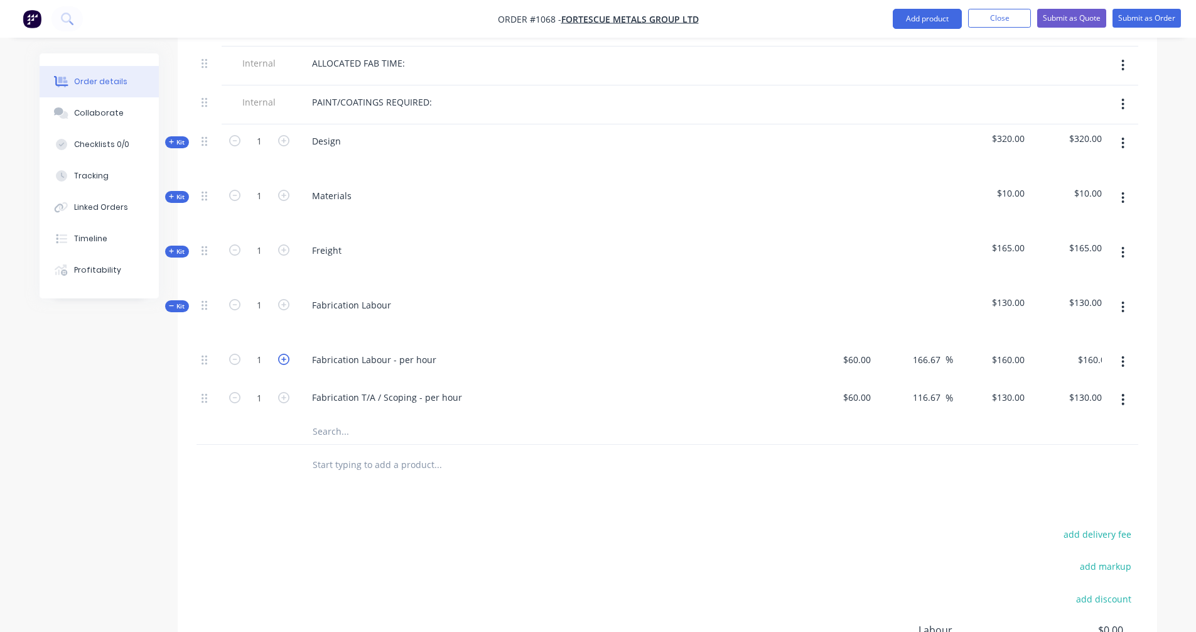
type input "$320.00"
click at [283, 354] on icon "button" at bounding box center [283, 359] width 11 height 11
type input "3"
type input "$480.00"
click at [283, 354] on icon "button" at bounding box center [283, 359] width 11 height 11
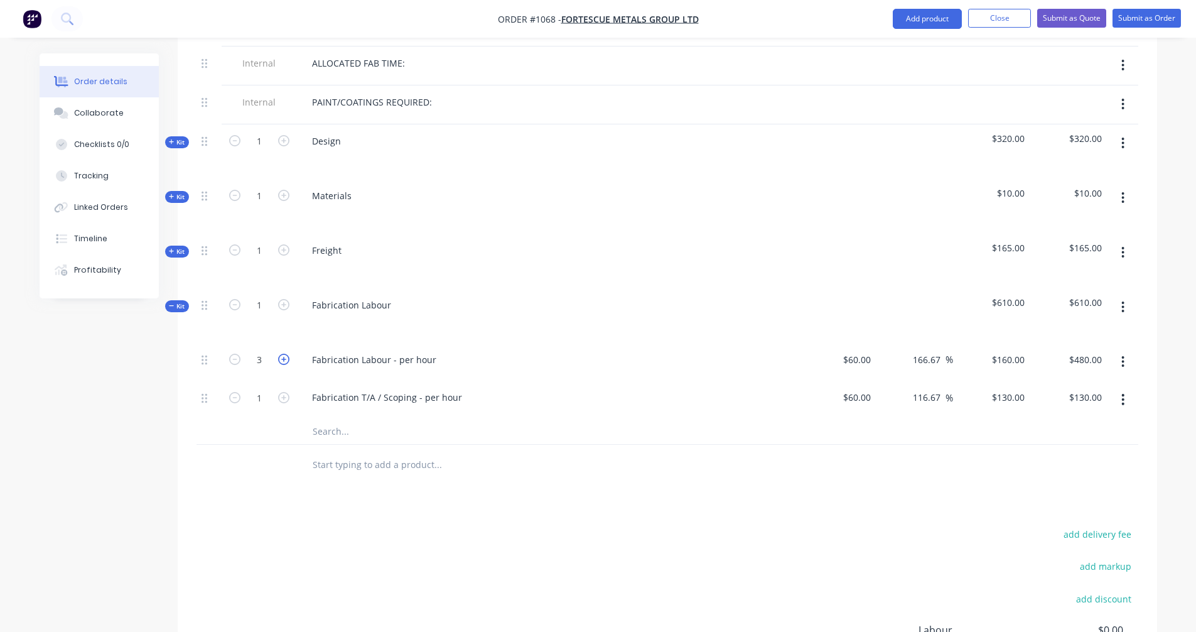
type input "4"
type input "$640.00"
click at [283, 354] on icon "button" at bounding box center [283, 359] width 11 height 11
type input "5"
type input "$800.00"
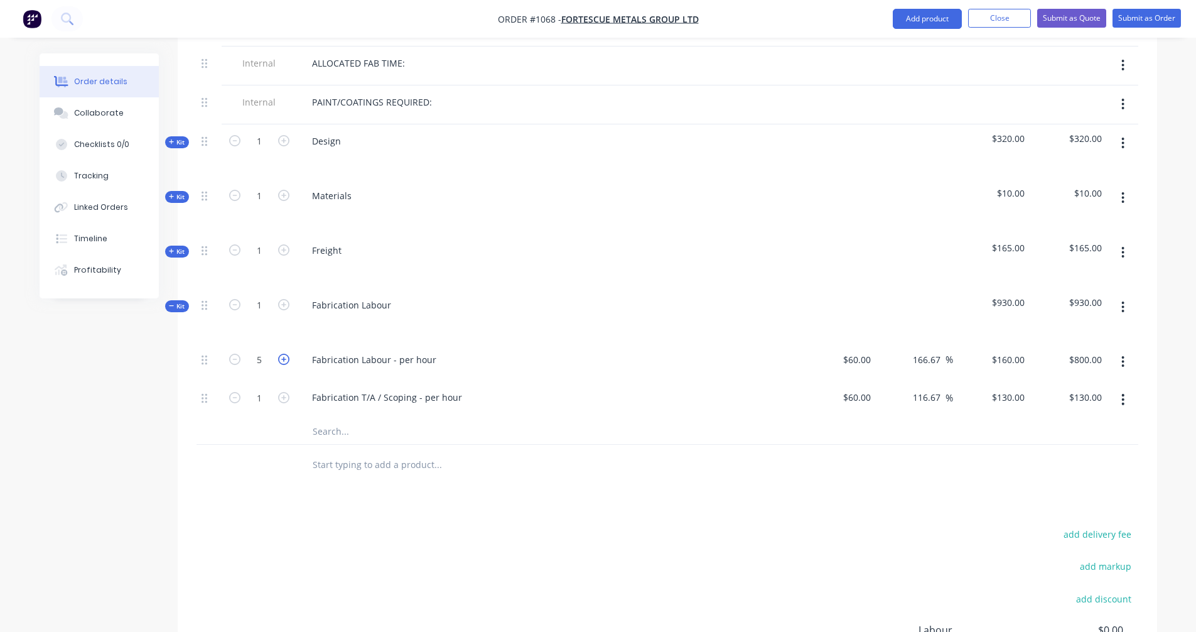
click at [283, 354] on icon "button" at bounding box center [283, 359] width 11 height 11
type input "6"
type input "$960.00"
click at [283, 354] on icon "button" at bounding box center [283, 359] width 11 height 11
type input "7"
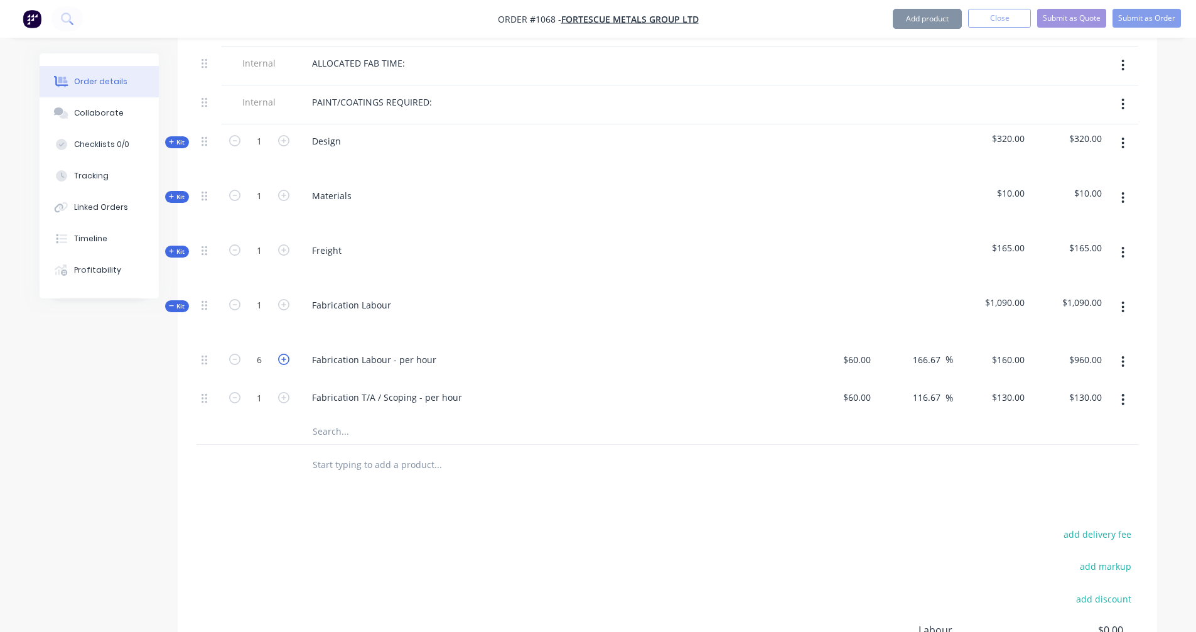
type input "$1,120.00"
click at [283, 354] on icon "button" at bounding box center [283, 359] width 11 height 11
type input "8"
type input "$1,280.00"
click at [180, 301] on span "Kit" at bounding box center [177, 305] width 16 height 9
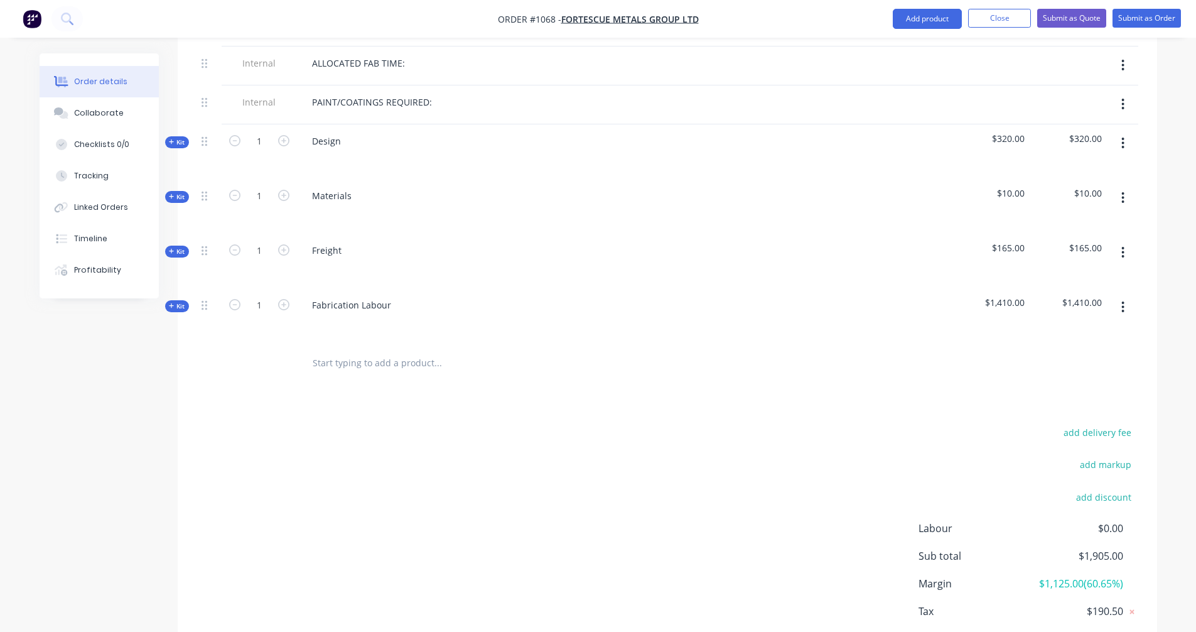
click at [377, 350] on input "text" at bounding box center [437, 362] width 251 height 25
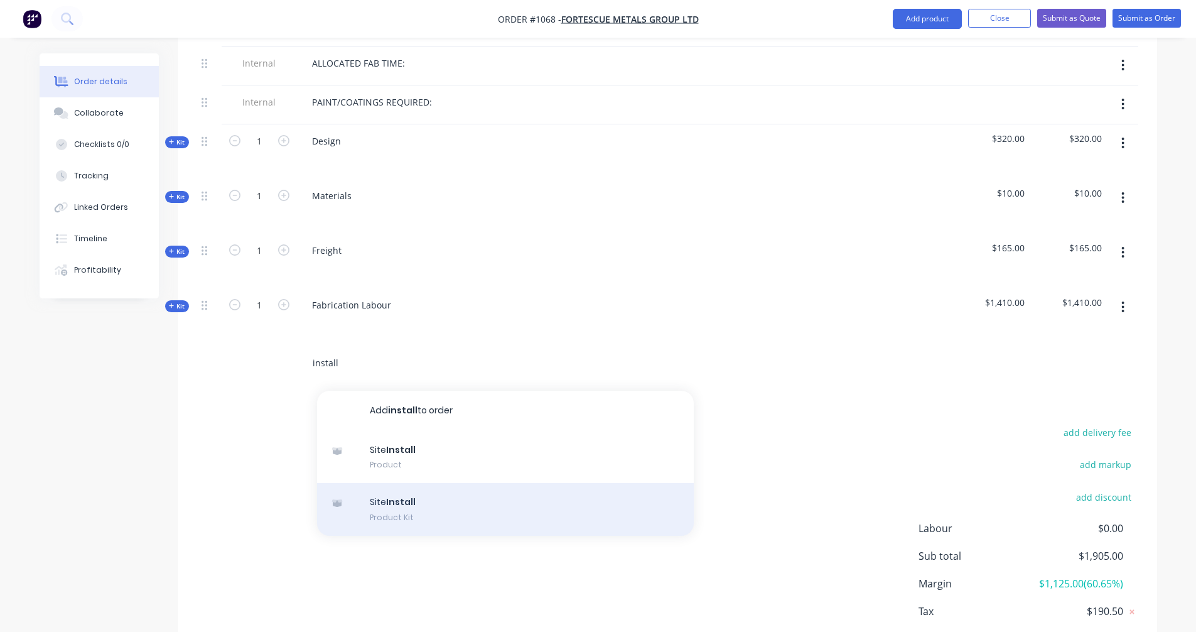
type input "install"
click at [404, 487] on div "Site Install Product Kit" at bounding box center [505, 509] width 377 height 53
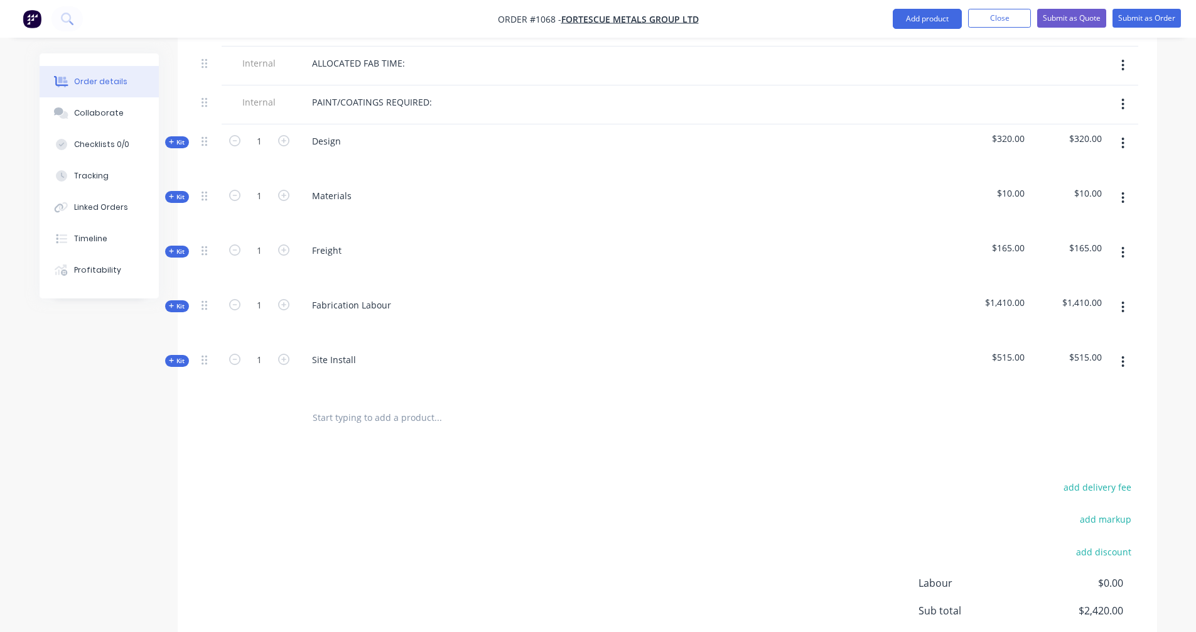
click at [179, 356] on span "Kit" at bounding box center [177, 360] width 16 height 9
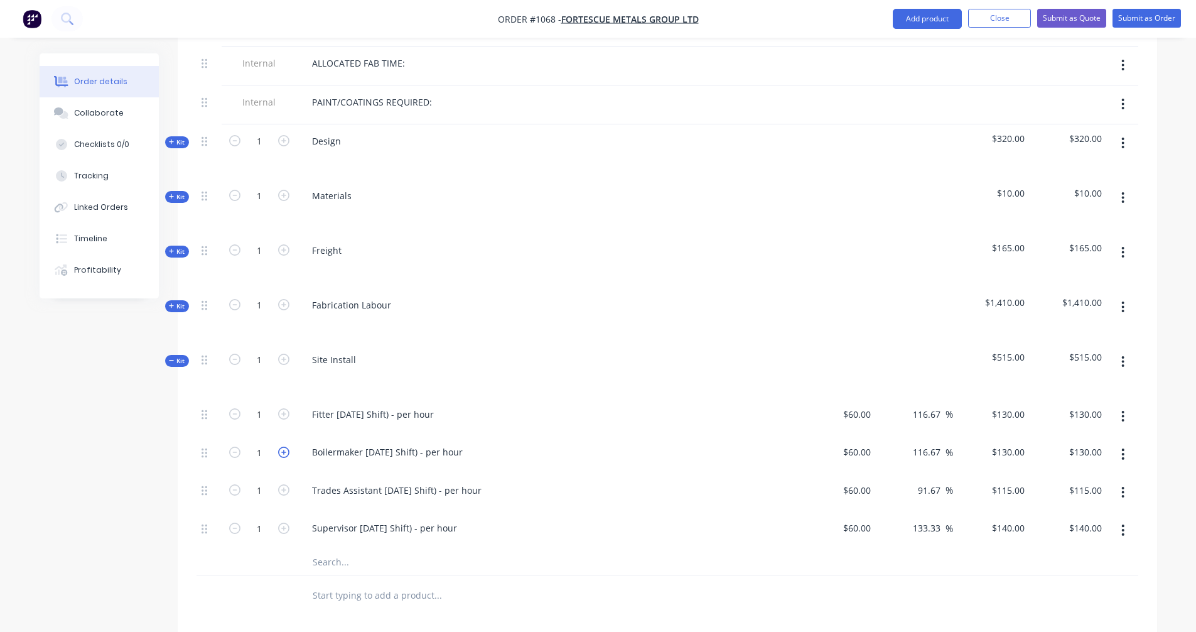
click at [288, 446] on icon "button" at bounding box center [283, 451] width 11 height 11
type input "2"
type input "$260.00"
click at [288, 446] on icon "button" at bounding box center [283, 451] width 11 height 11
type input "3"
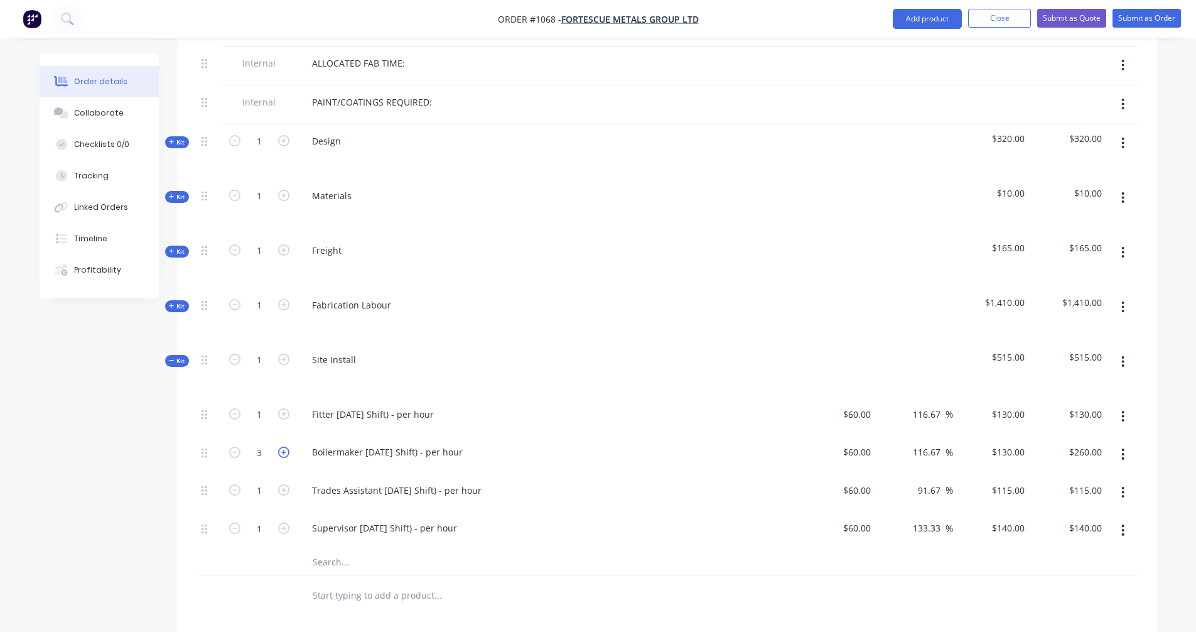
type input "$390.00"
click at [238, 446] on icon "button" at bounding box center [234, 451] width 11 height 11
type input "2"
type input "$260.00"
click at [238, 446] on icon "button" at bounding box center [234, 451] width 11 height 11
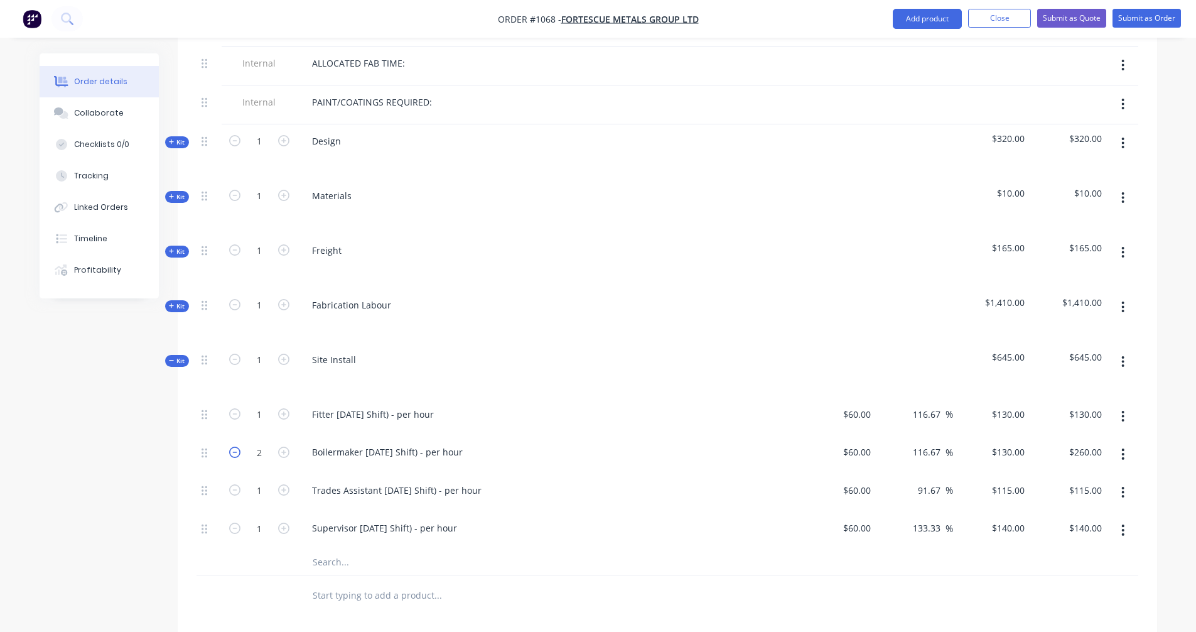
type input "1"
type input "$130.00"
click at [326, 549] on input "text" at bounding box center [437, 561] width 251 height 25
click at [1120, 443] on button "button" at bounding box center [1123, 454] width 30 height 23
click at [1071, 478] on div "Duplicate" at bounding box center [1078, 487] width 97 height 18
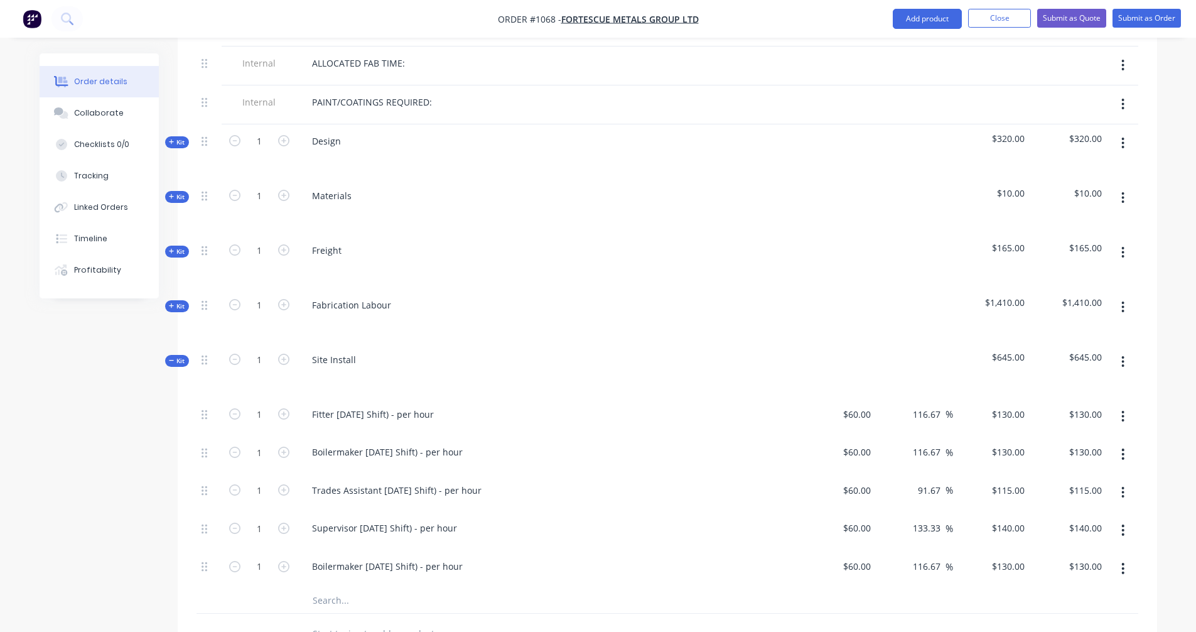
click at [1122, 523] on icon "button" at bounding box center [1123, 530] width 3 height 14
click at [1061, 604] on div "Delete" at bounding box center [1078, 613] width 97 height 18
click at [1123, 523] on icon "button" at bounding box center [1123, 530] width 3 height 14
click at [1059, 604] on div "Delete" at bounding box center [1078, 613] width 97 height 18
click at [1126, 405] on button "button" at bounding box center [1123, 416] width 30 height 23
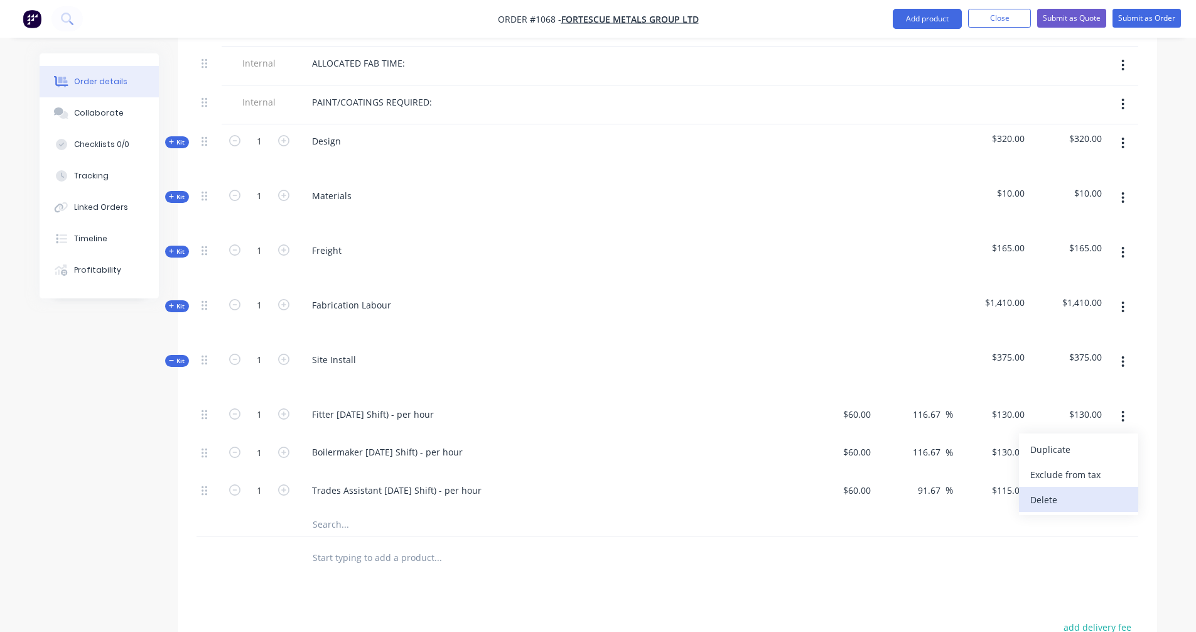
click at [1056, 490] on div "Delete" at bounding box center [1078, 499] width 97 height 18
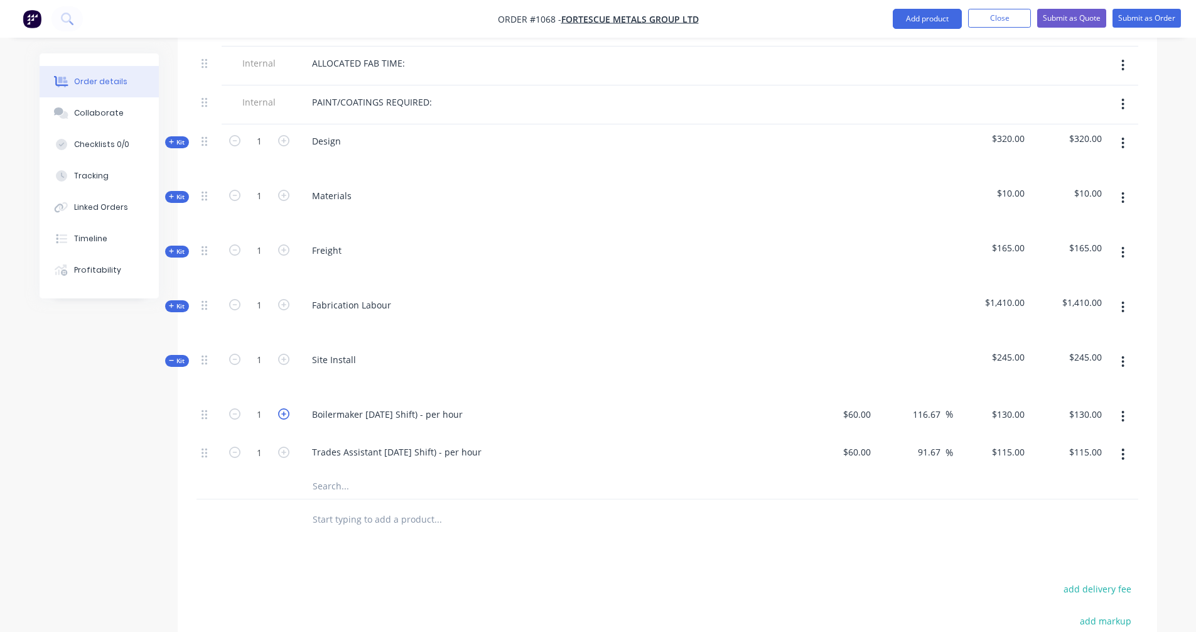
click at [286, 408] on icon "button" at bounding box center [283, 413] width 11 height 11
type input "2"
type input "$260.00"
click at [286, 408] on icon "button" at bounding box center [283, 413] width 11 height 11
type input "3"
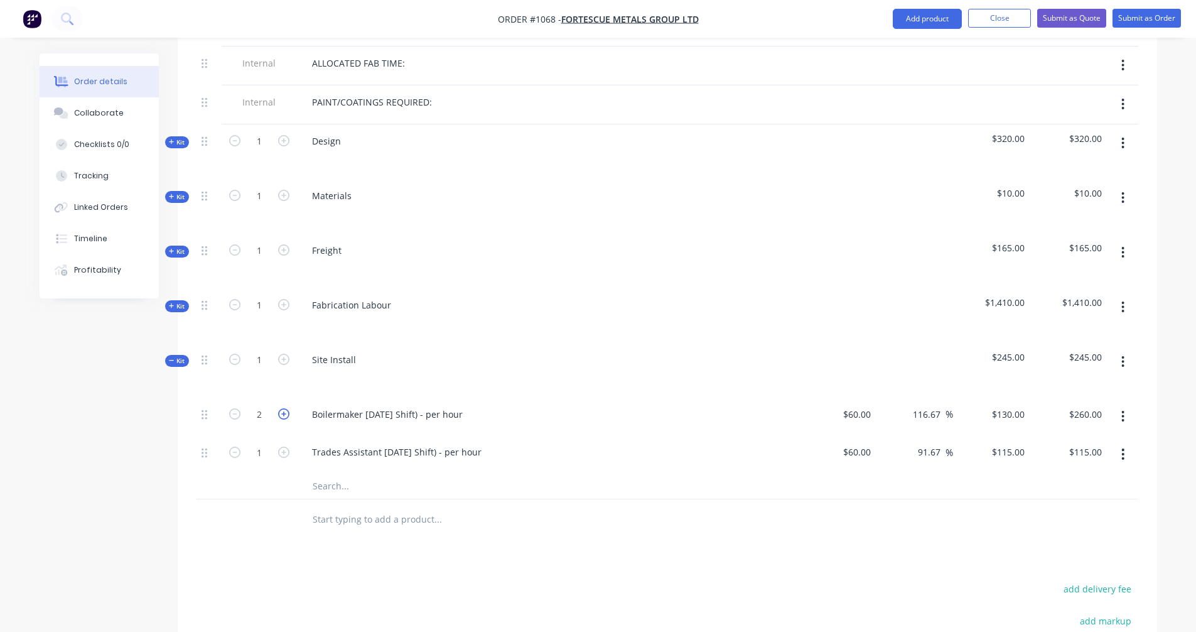
type input "$390.00"
click at [286, 446] on icon "button" at bounding box center [283, 451] width 11 height 11
type input "2"
type input "$230.00"
click at [286, 446] on icon "button" at bounding box center [283, 451] width 11 height 11
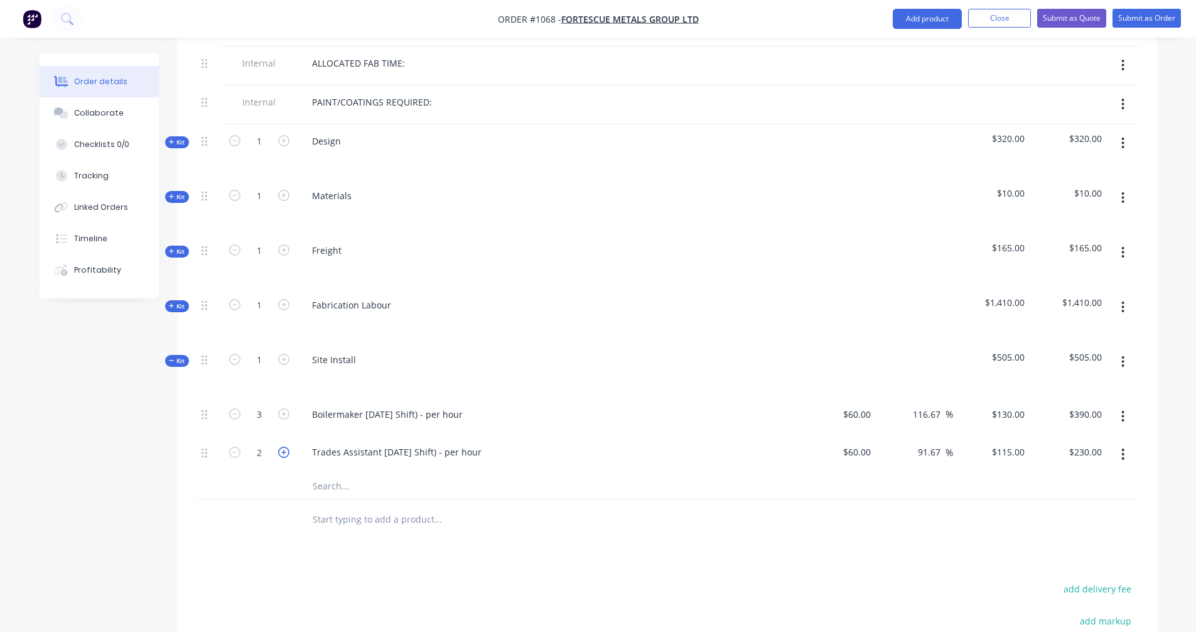
type input "3"
type input "$345.00"
click at [278, 473] on div at bounding box center [259, 485] width 75 height 25
click at [170, 357] on icon at bounding box center [172, 360] width 6 height 6
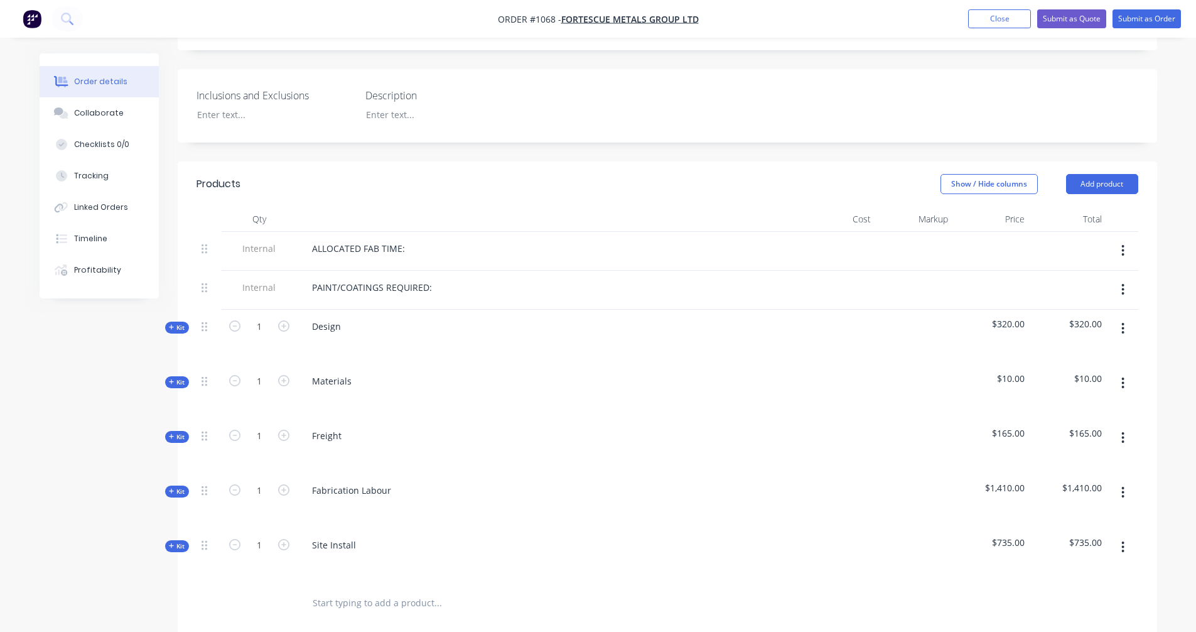
scroll to position [311, 0]
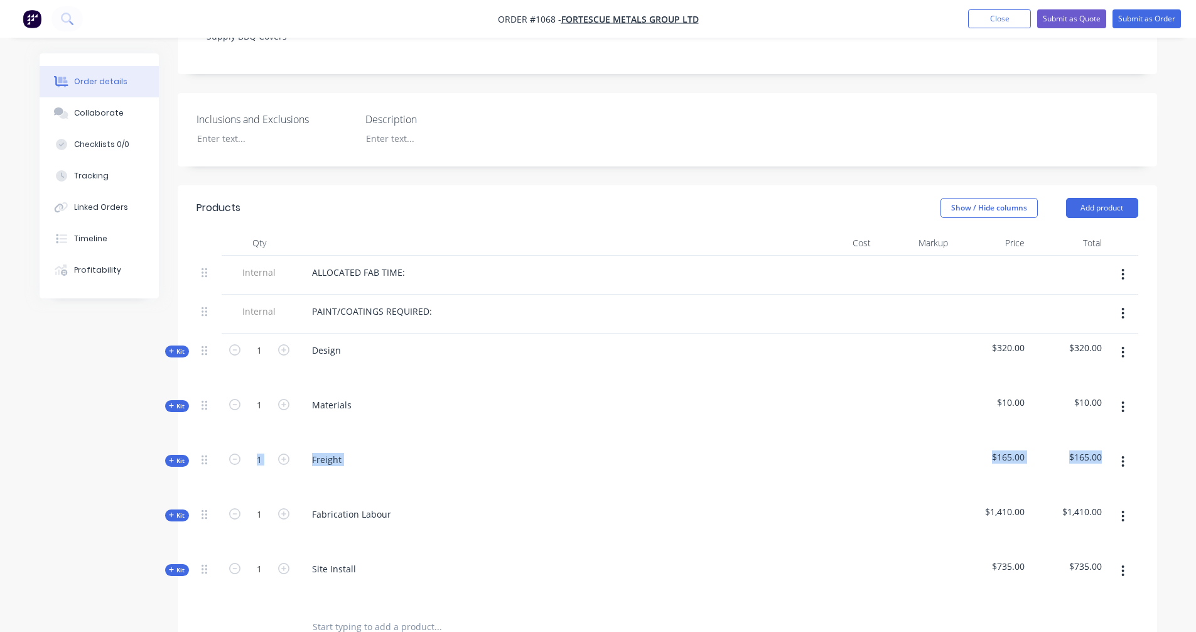
drag, startPoint x: 178, startPoint y: 494, endPoint x: 168, endPoint y: 478, distance: 18.6
click at [168, 478] on div "Created by [PERSON_NAME] Created [DATE] Required [DATE] Assigned to Add team me…" at bounding box center [599, 355] width 1118 height 1226
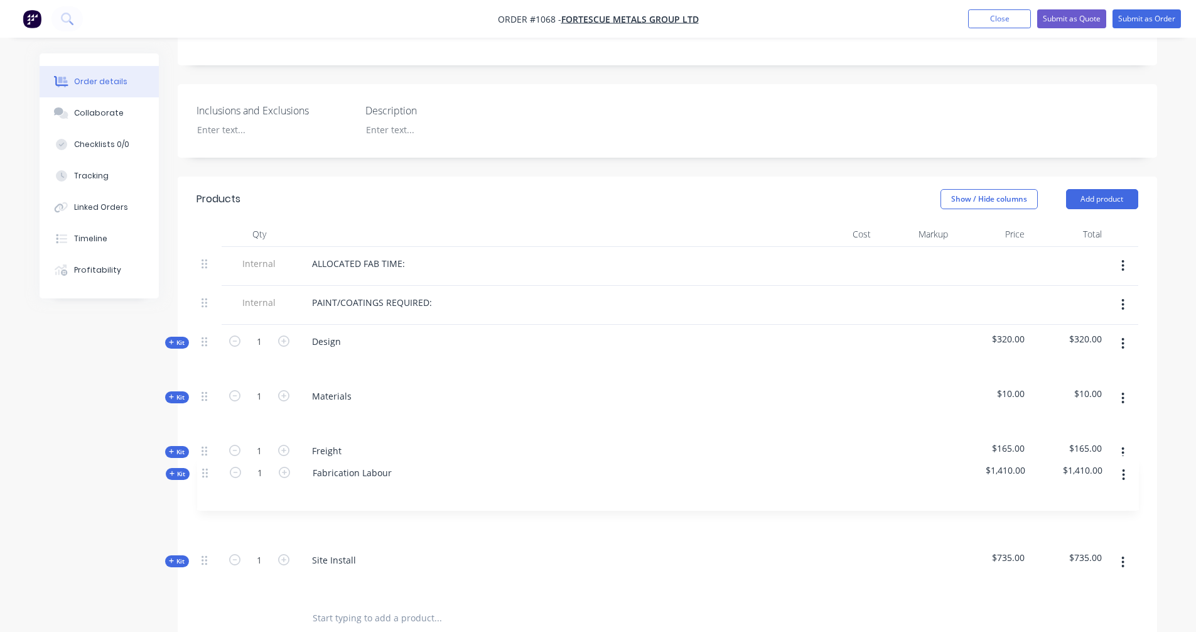
scroll to position [321, 0]
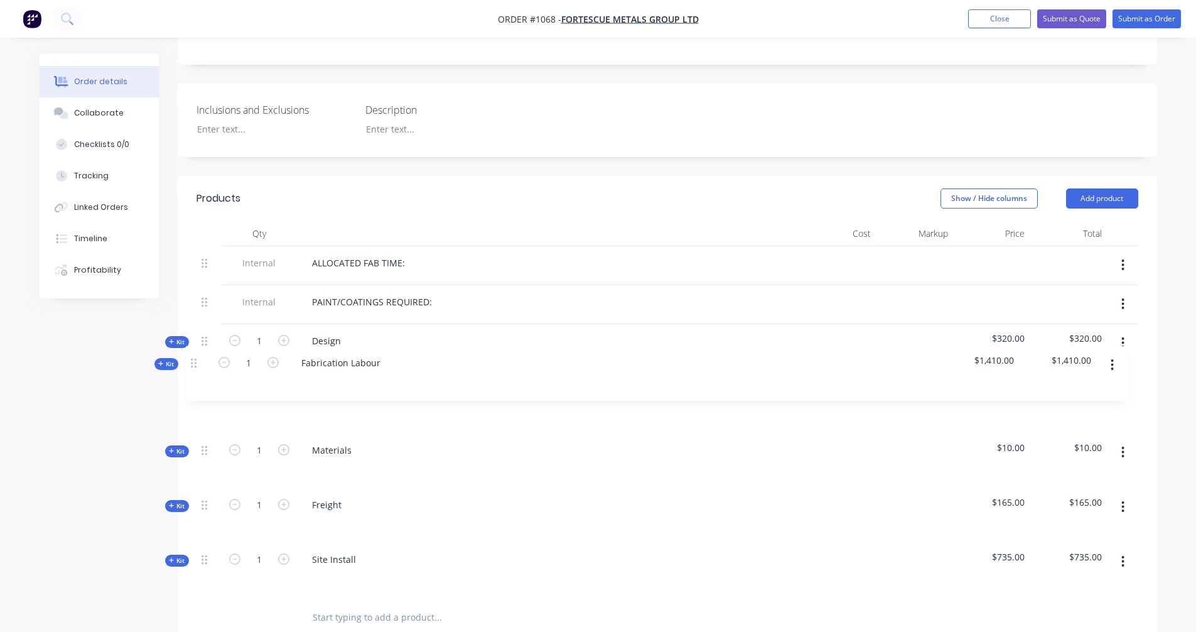
drag, startPoint x: 203, startPoint y: 496, endPoint x: 192, endPoint y: 359, distance: 137.4
click at [192, 359] on div "Qty Cost Markup Price Total Internal ALLOCATED FAB TIME: Internal PAINT/COATING…" at bounding box center [668, 429] width 980 height 417
click at [170, 502] on icon at bounding box center [172, 505] width 6 height 6
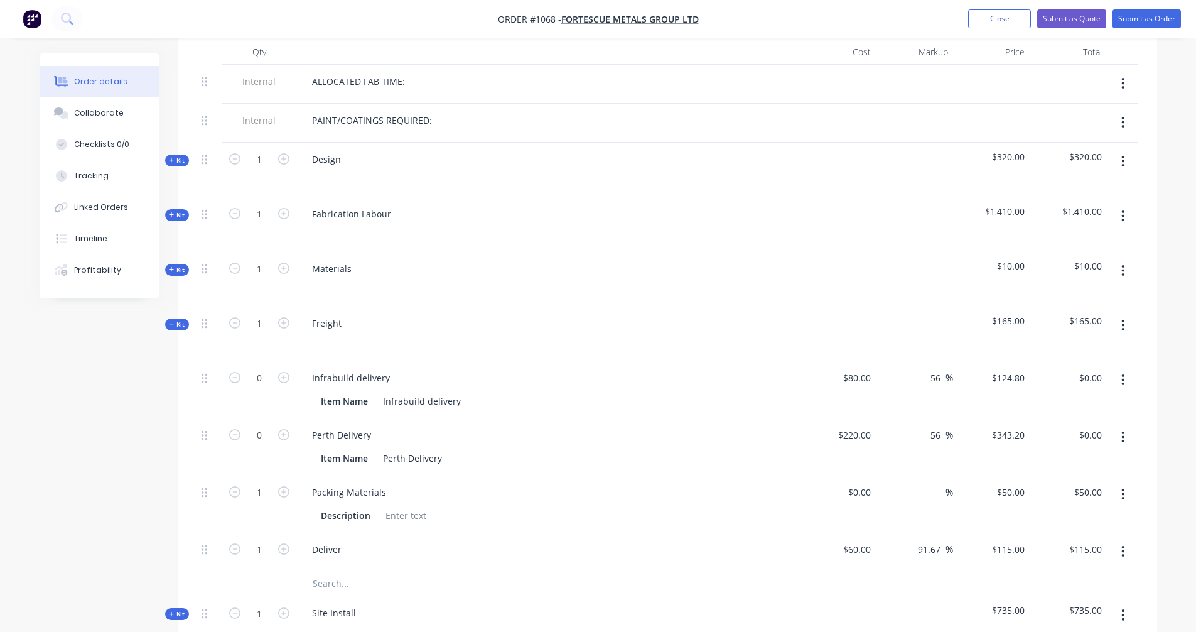
scroll to position [530, 0]
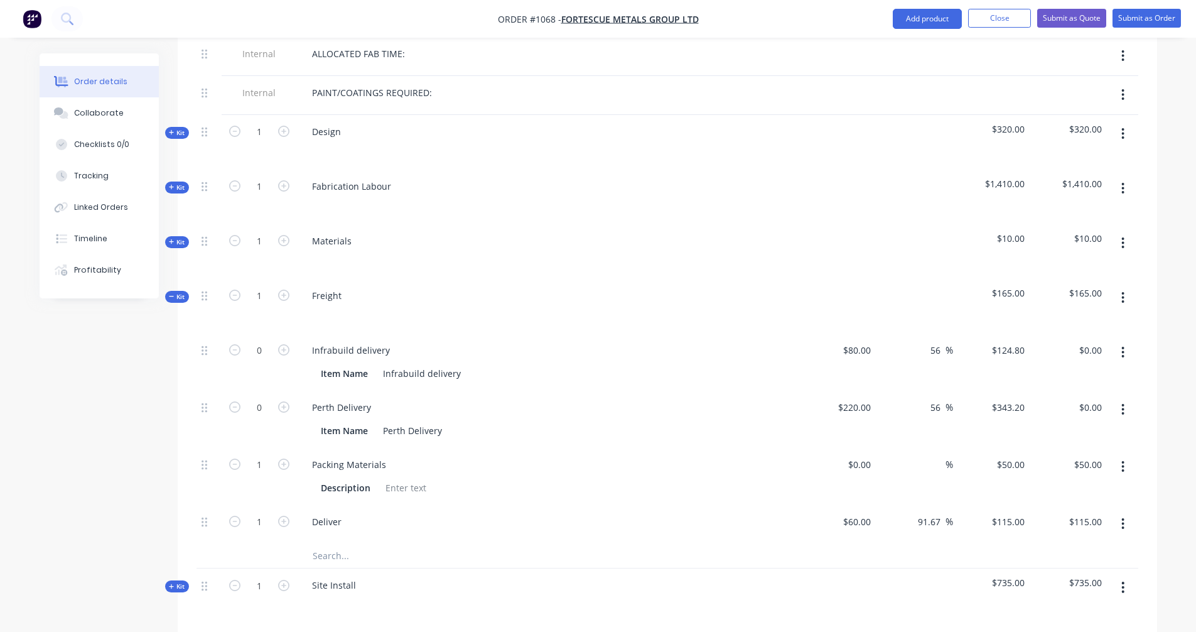
click at [1122, 347] on icon "button" at bounding box center [1123, 352] width 3 height 11
click at [1045, 426] on div "Delete" at bounding box center [1078, 435] width 97 height 18
click at [283, 344] on icon "button" at bounding box center [283, 349] width 11 height 11
type input "1"
type input "$343.20"
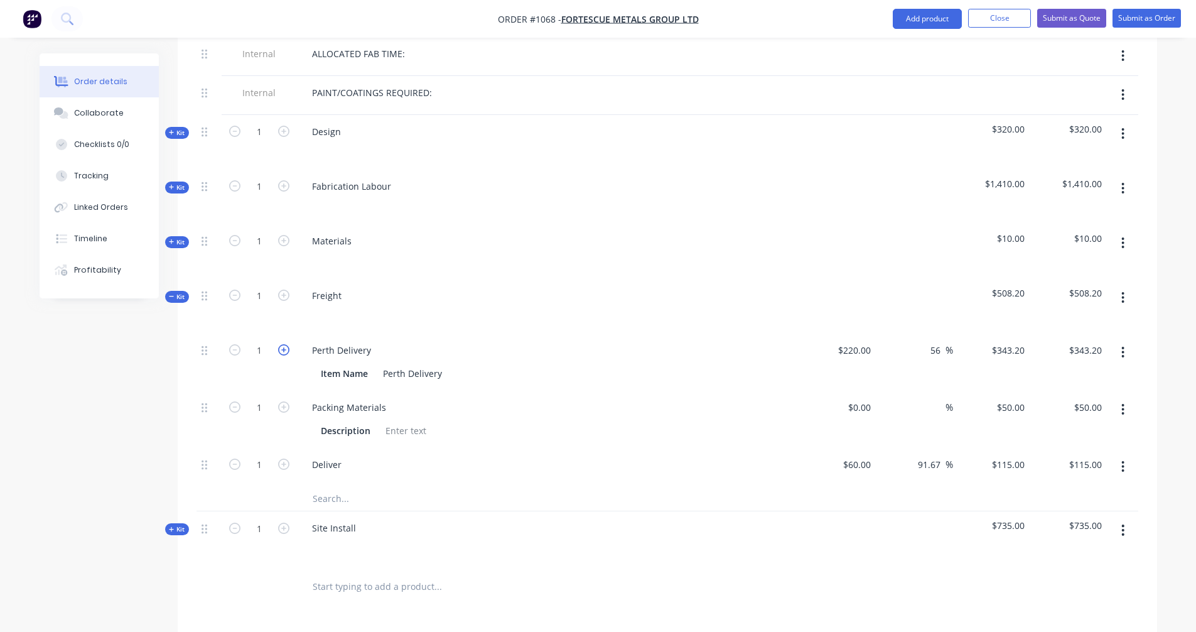
click at [283, 344] on icon "button" at bounding box center [283, 349] width 11 height 11
type input "2"
type input "$686.40"
click at [1122, 404] on icon "button" at bounding box center [1123, 409] width 3 height 11
click at [1050, 484] on div "Delete" at bounding box center [1078, 493] width 97 height 18
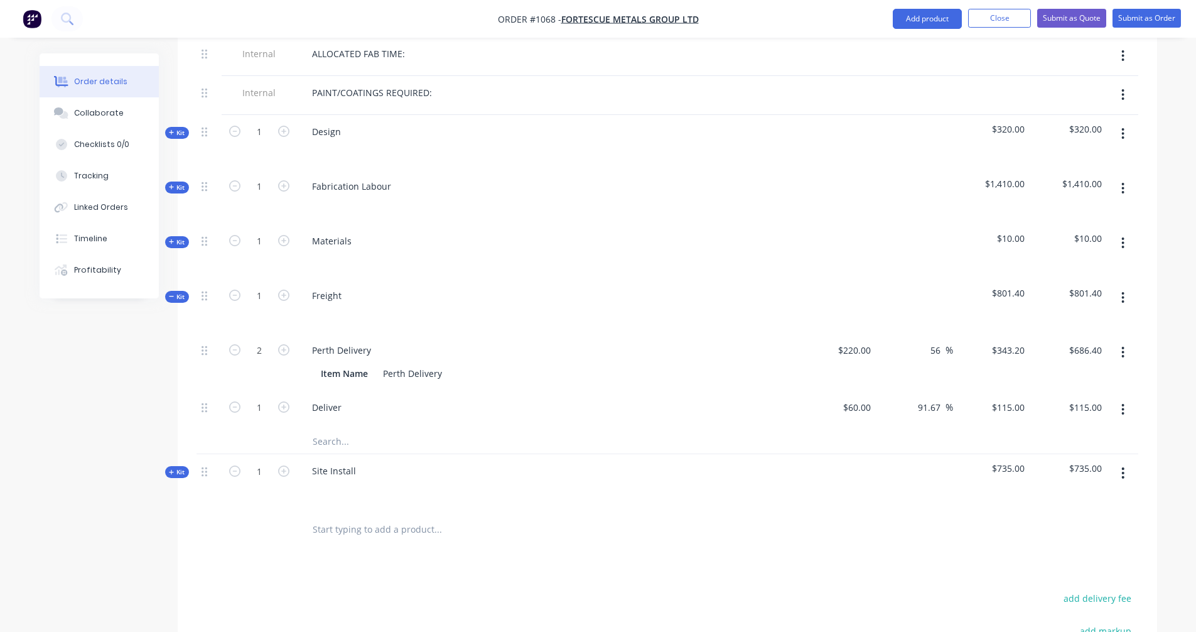
click at [1123, 403] on icon "button" at bounding box center [1123, 410] width 3 height 14
click at [1049, 484] on div "Delete" at bounding box center [1078, 493] width 97 height 18
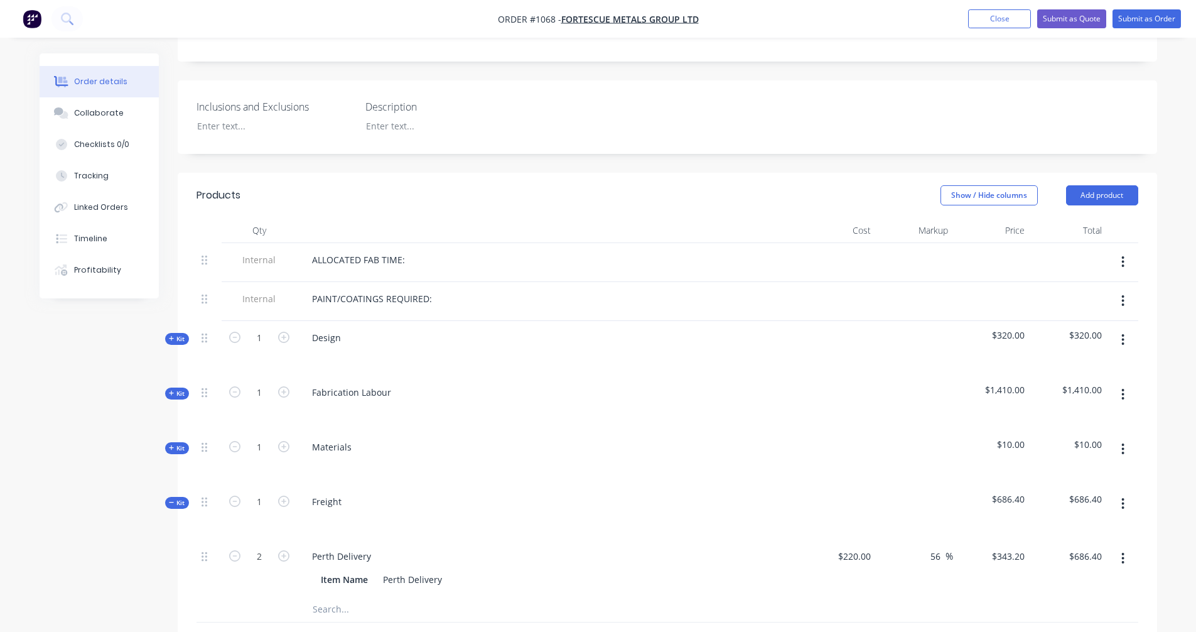
scroll to position [294, 0]
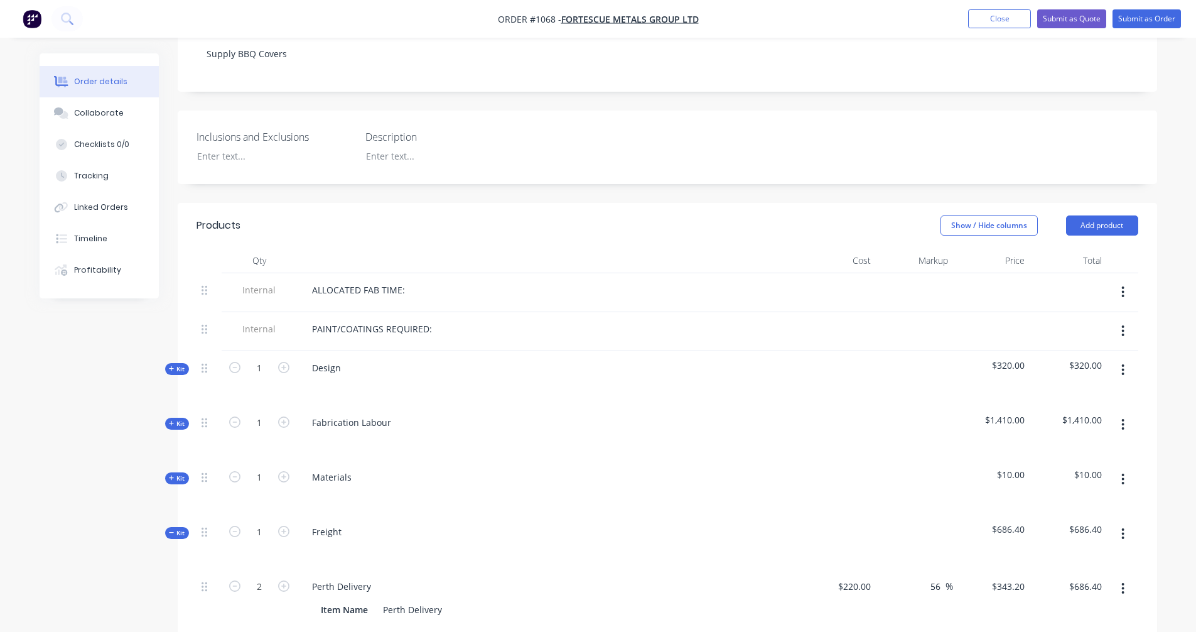
click at [170, 420] on icon at bounding box center [172, 423] width 6 height 6
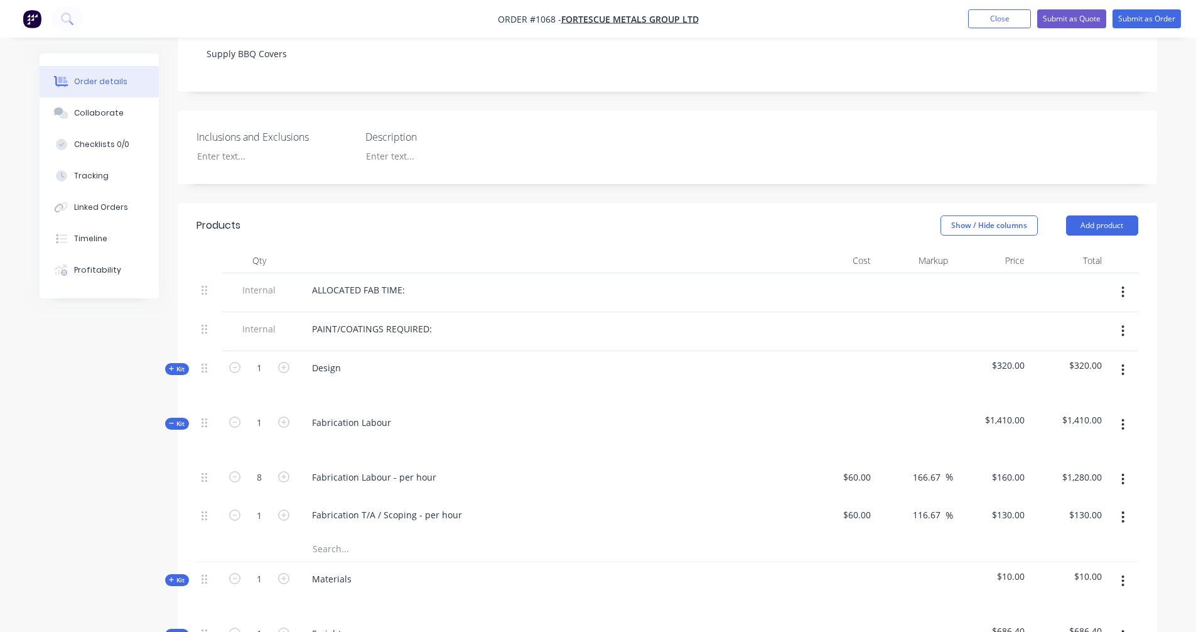
click at [170, 420] on icon at bounding box center [172, 423] width 6 height 6
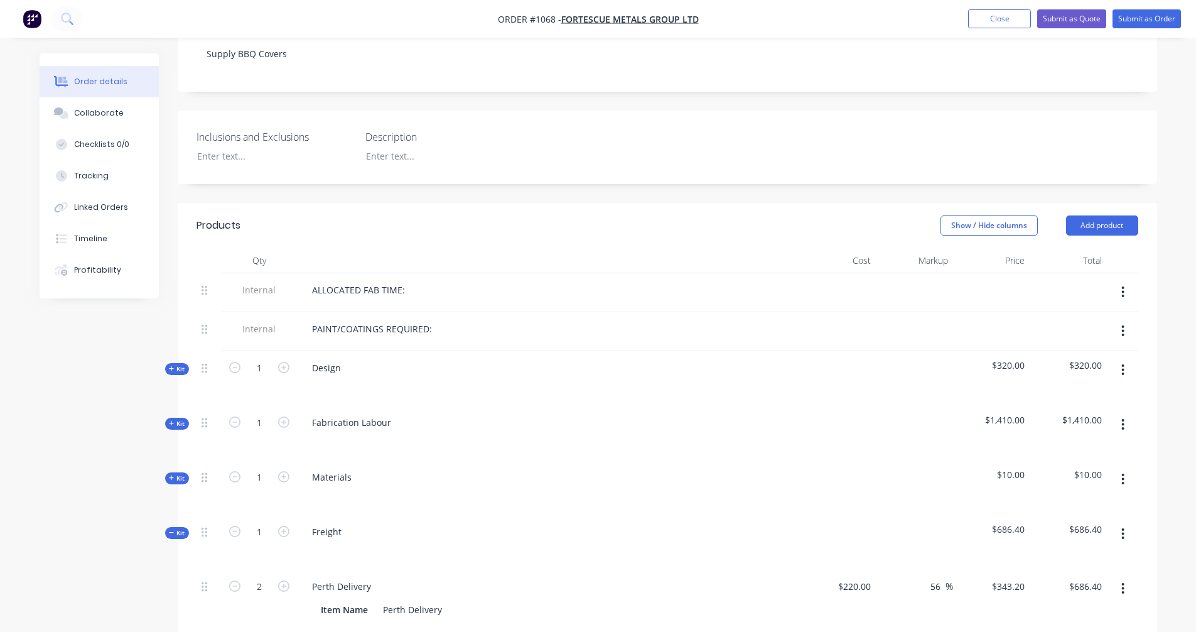
click at [468, 281] on div "ALLOCATED FAB TIME:" at bounding box center [548, 290] width 492 height 18
click at [428, 281] on div "ALLOCATED FAB TIME:" at bounding box center [548, 290] width 492 height 18
click at [408, 281] on div "ALLOCATED FAB TIME:" at bounding box center [358, 290] width 113 height 18
click at [538, 248] on div at bounding box center [548, 260] width 502 height 25
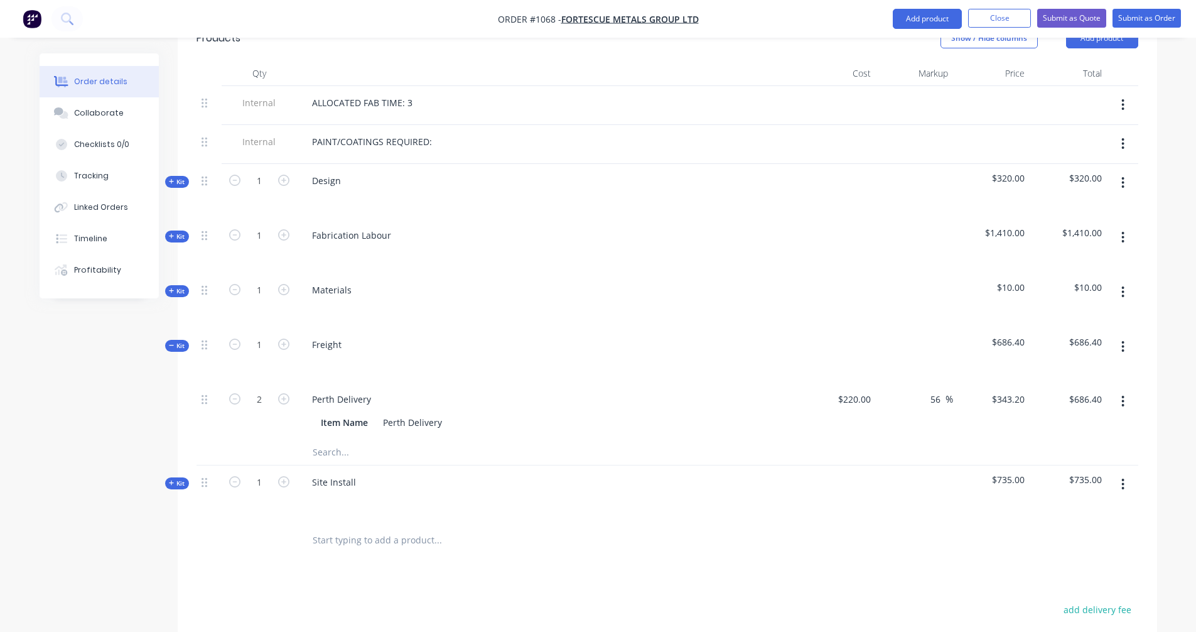
scroll to position [504, 0]
